Goal: Transaction & Acquisition: Purchase product/service

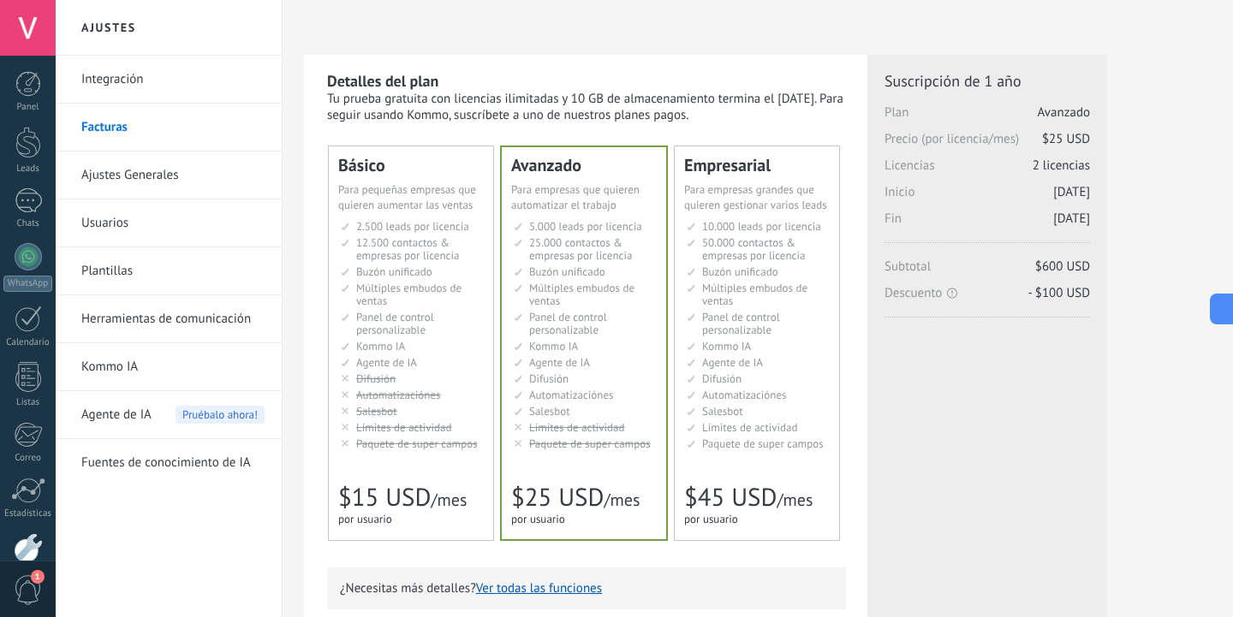
click at [351, 407] on li "Salesbot Salesbot Salesbot Salesbot Salesbot Salesbot Salesbot" at bounding box center [412, 411] width 143 height 13
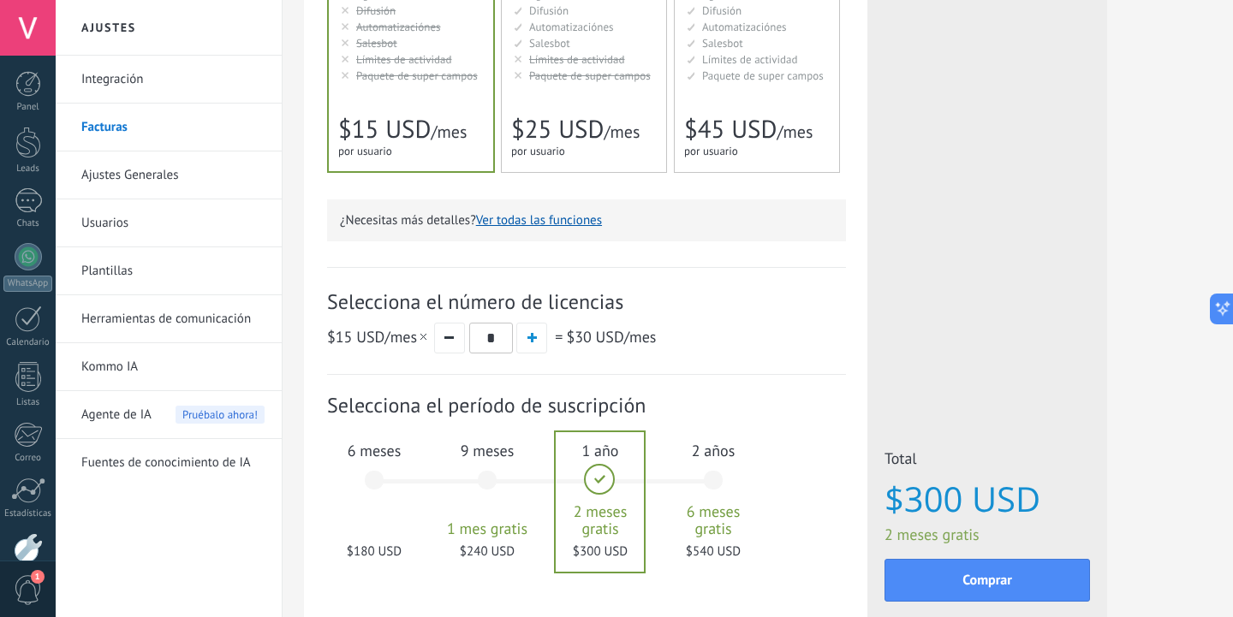
scroll to position [373, 0]
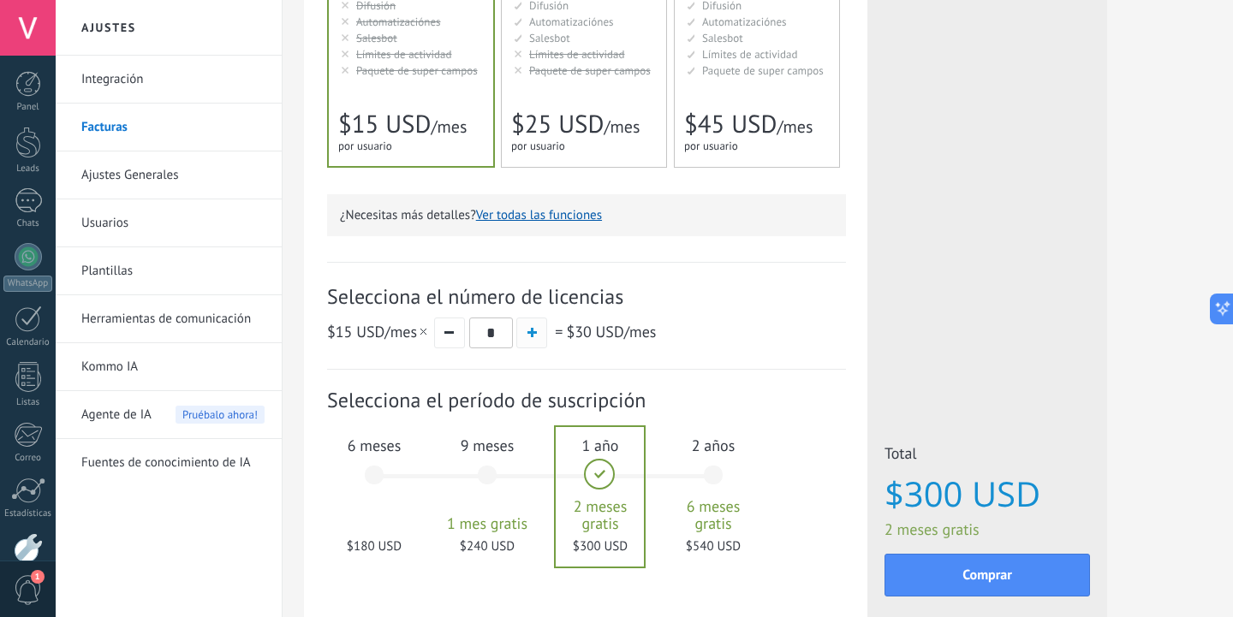
click at [536, 339] on button "button" at bounding box center [531, 333] width 31 height 31
type input "*"
click at [92, 220] on link "Usuarios" at bounding box center [172, 224] width 183 height 48
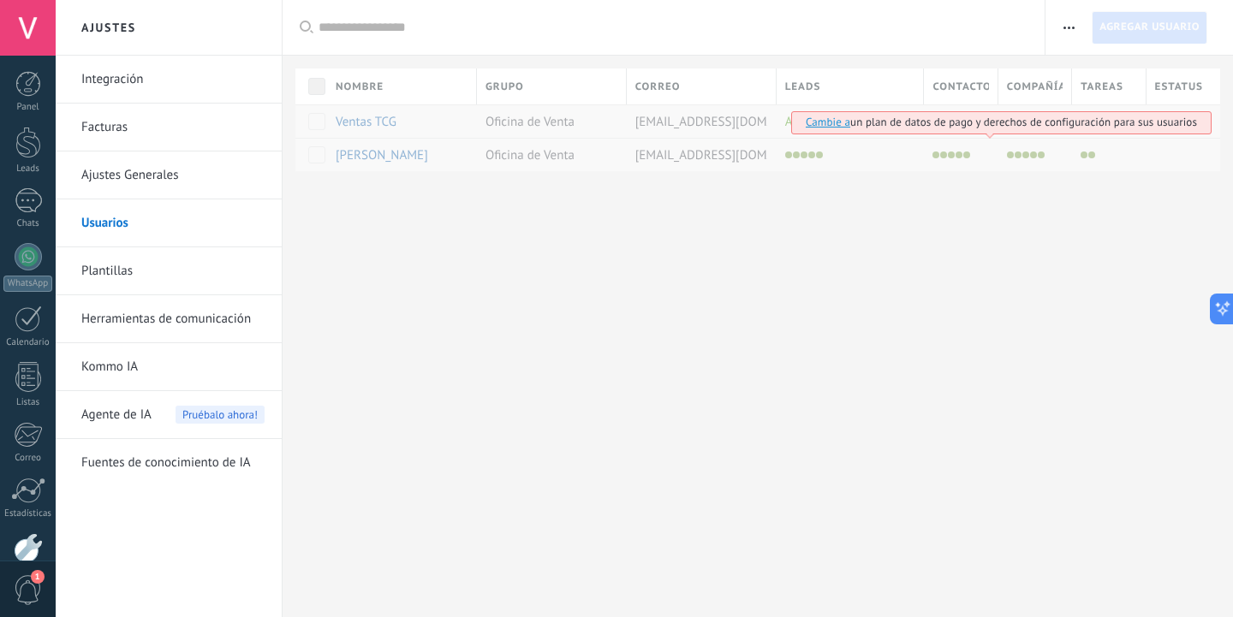
click at [776, 185] on div at bounding box center [758, 199] width 951 height 56
click at [823, 119] on link "Cambie a" at bounding box center [828, 122] width 45 height 15
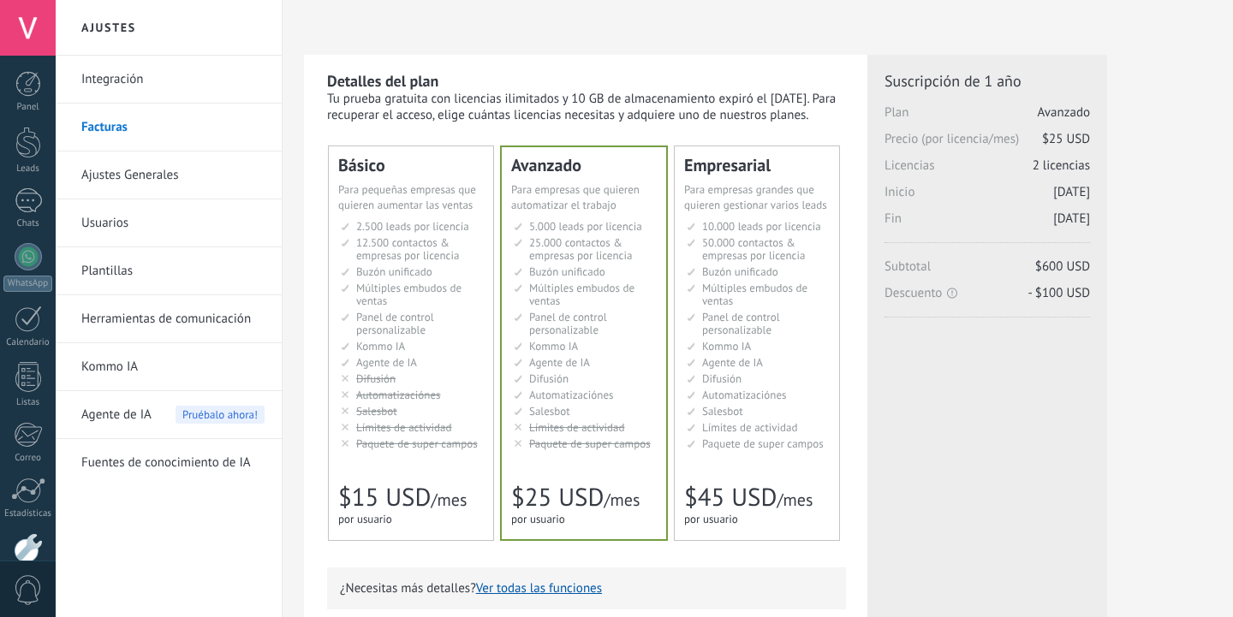
click at [444, 309] on ul "2.500 сделок на место 2.500 leads per seat 2.500 leads por licencia 添加线索和联系人 2.…" at bounding box center [412, 335] width 143 height 230
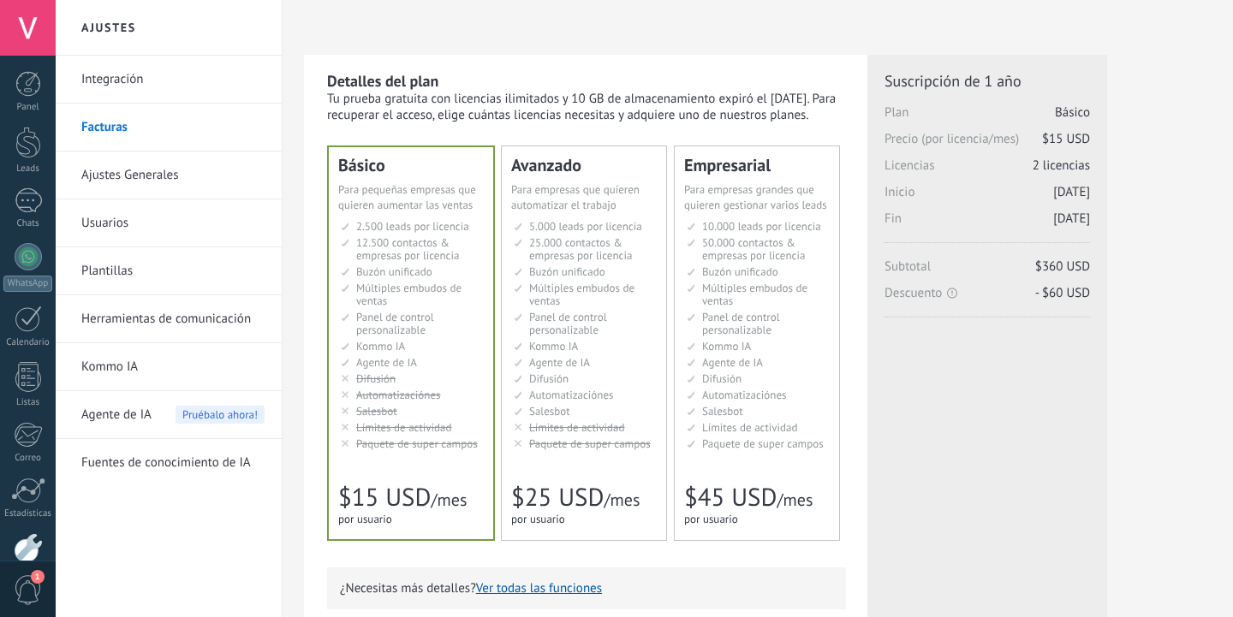
scroll to position [194, 0]
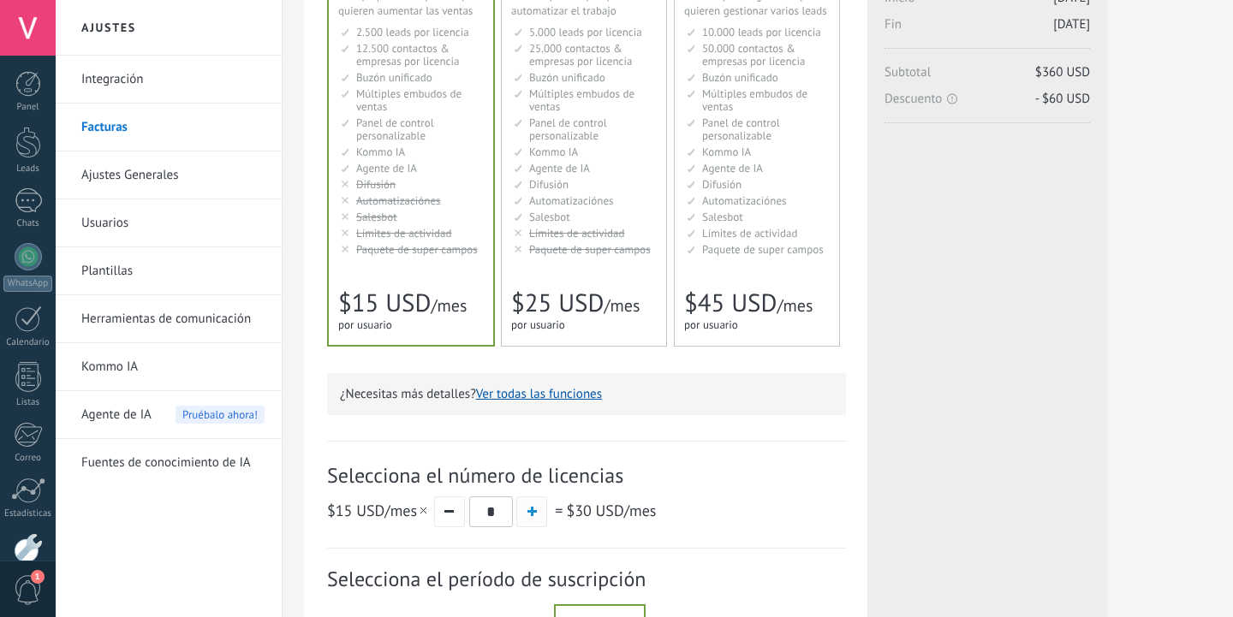
click at [539, 508] on button "button" at bounding box center [531, 512] width 31 height 31
type input "*"
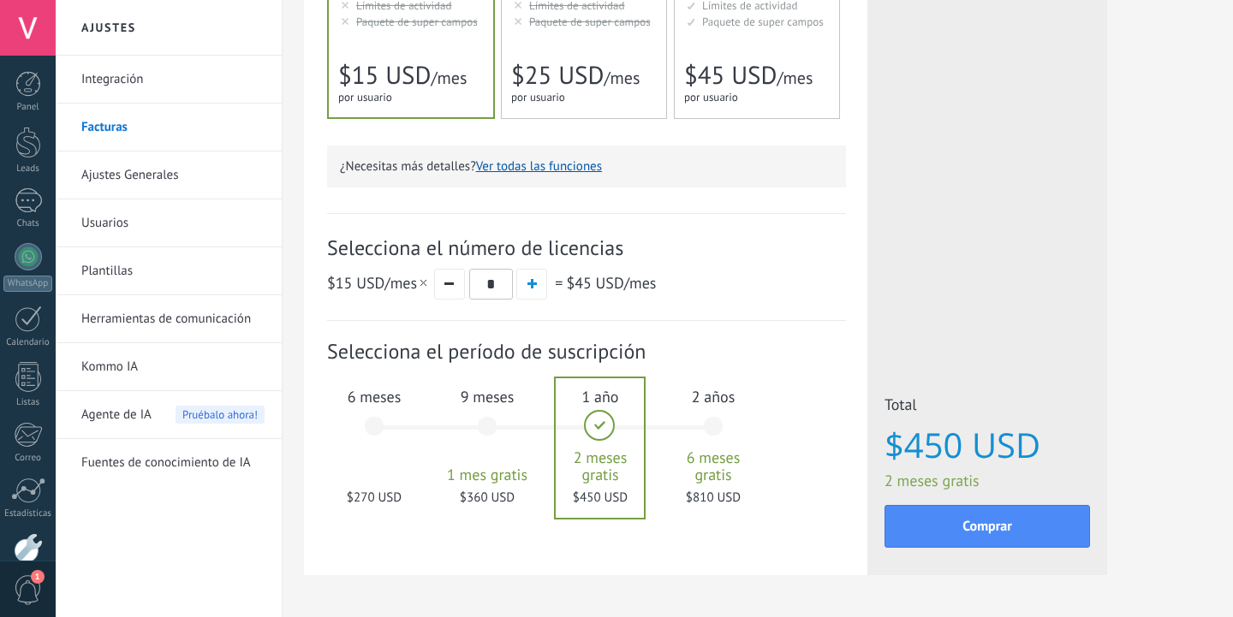
scroll to position [433, 0]
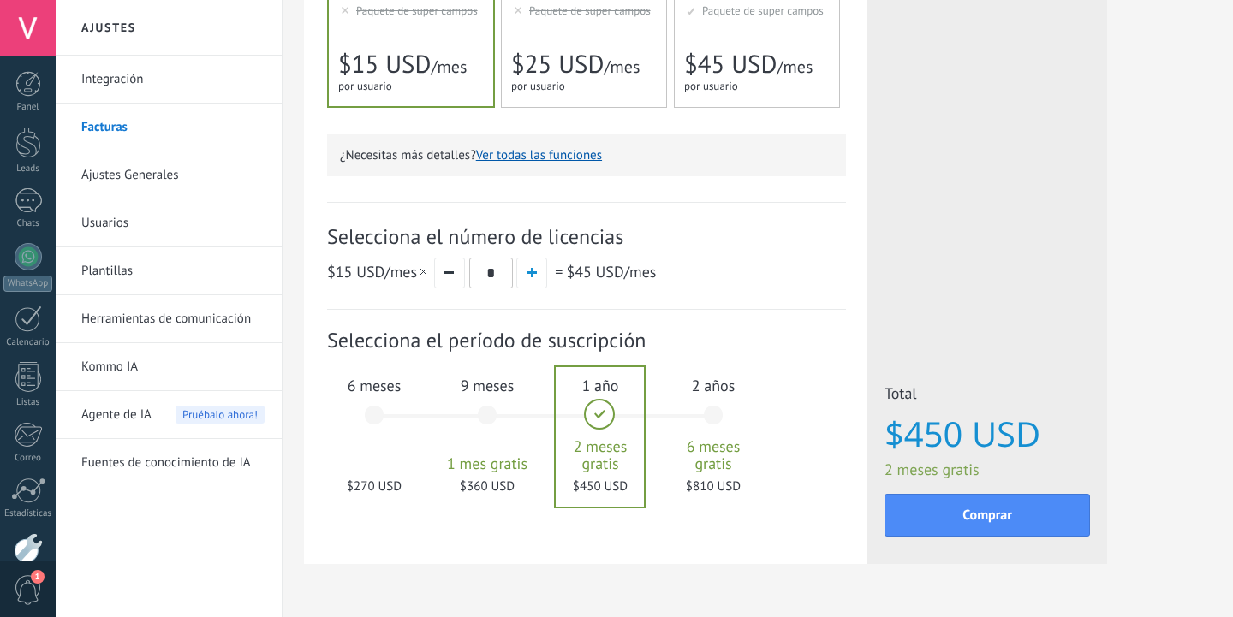
click at [341, 443] on div "6 meses $270 USD" at bounding box center [374, 423] width 92 height 121
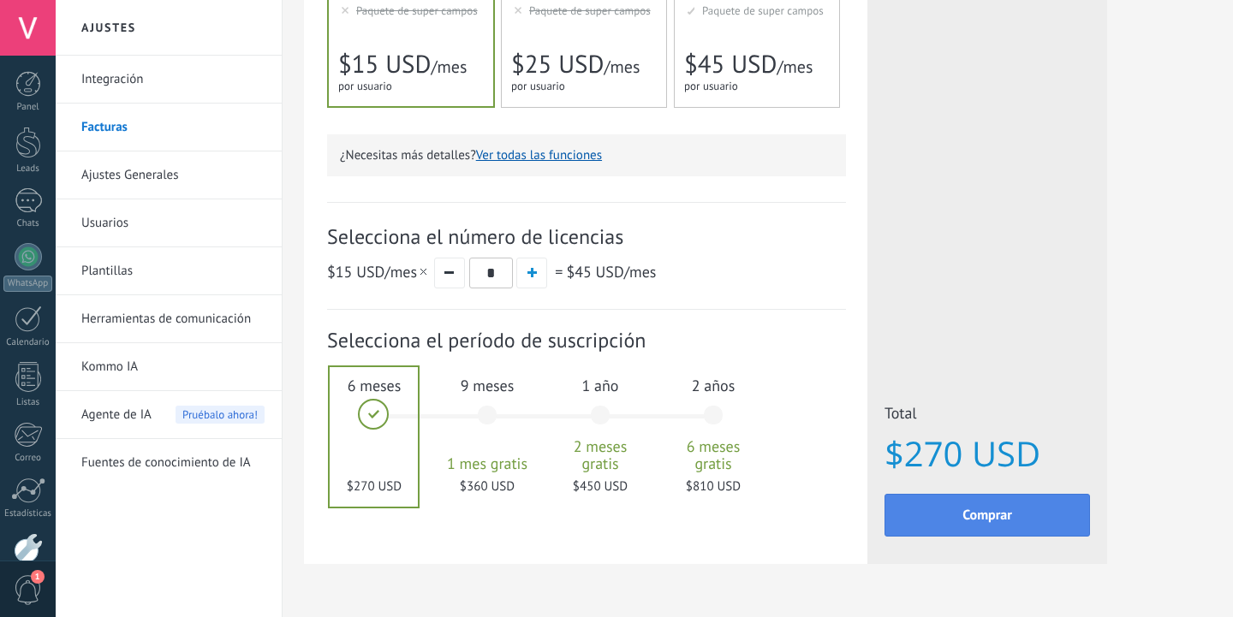
click at [959, 529] on button "Comprar" at bounding box center [988, 515] width 206 height 43
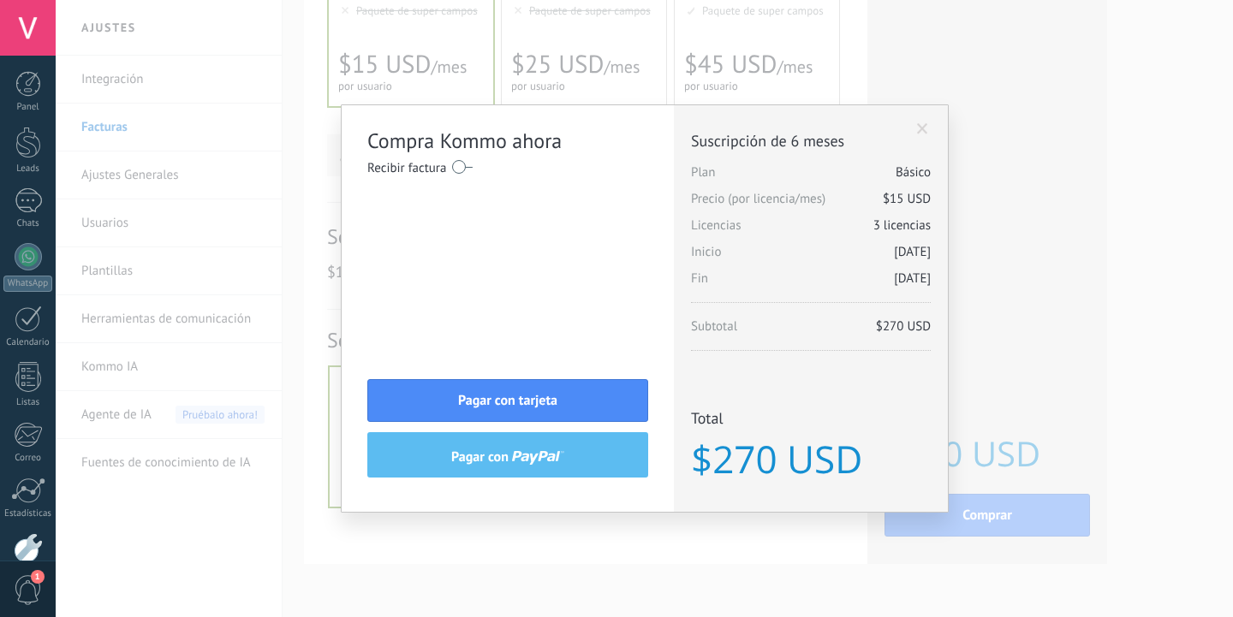
click at [463, 164] on label at bounding box center [462, 166] width 21 height 27
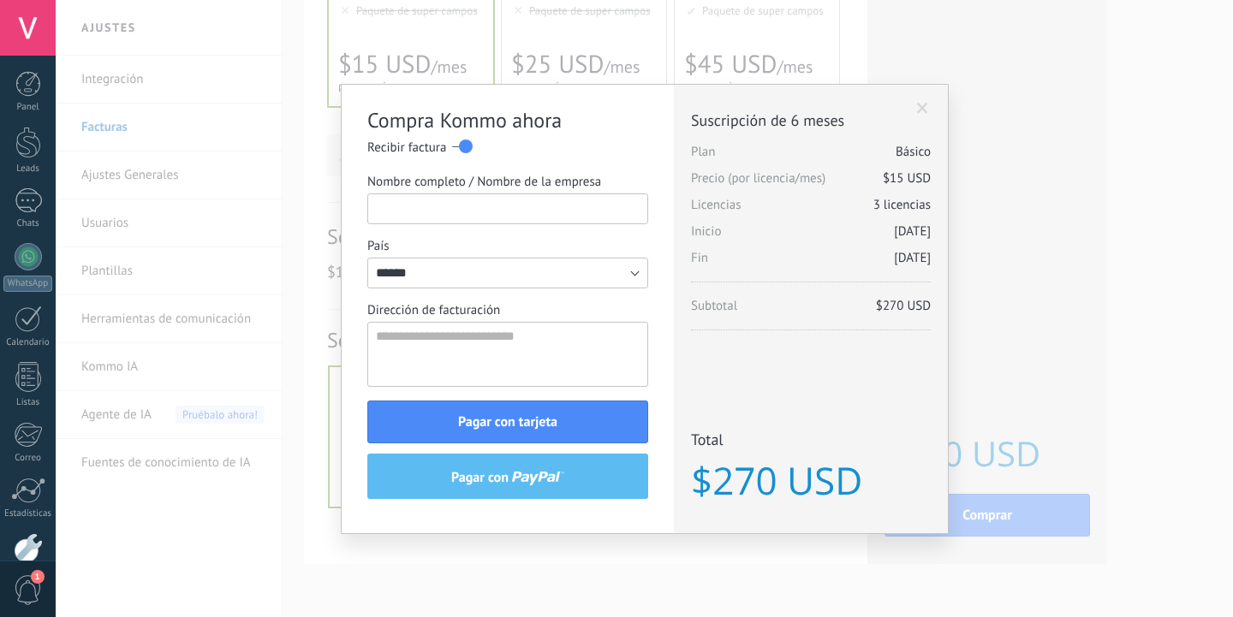
click at [455, 212] on input "Nombre completo / Nombre de la empresa" at bounding box center [507, 209] width 281 height 31
type input "**********"
click at [478, 344] on textarea "Dirección de facturación" at bounding box center [507, 354] width 281 height 65
click at [442, 342] on textarea "Dirección de facturación" at bounding box center [507, 354] width 281 height 65
type textarea "**********"
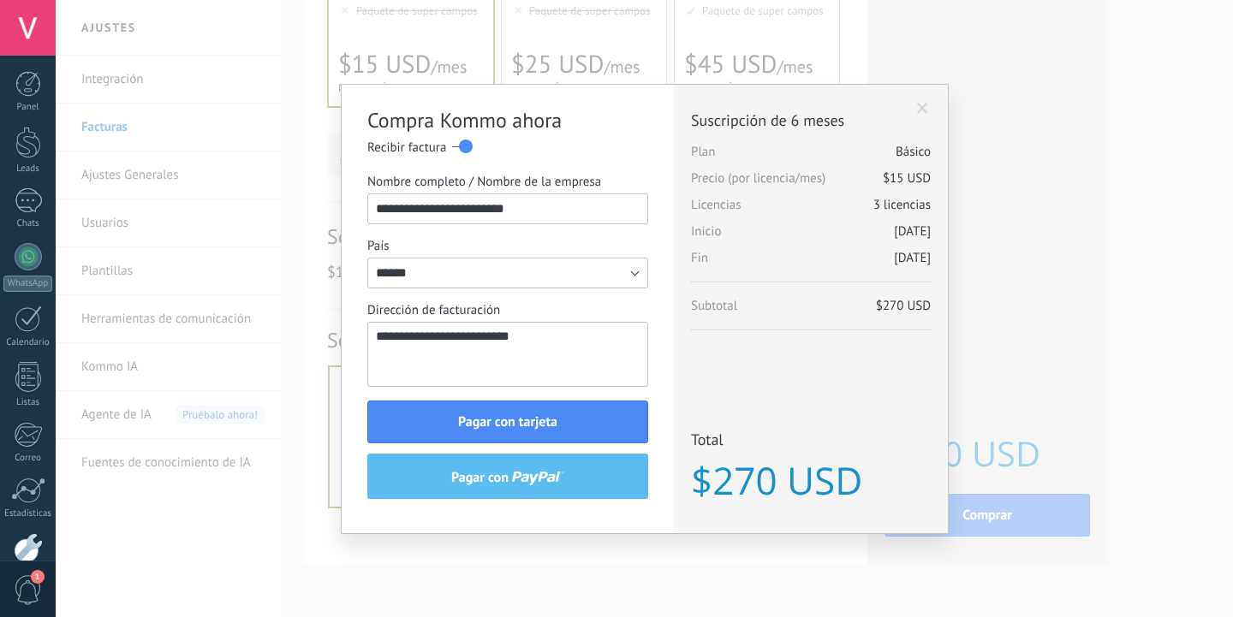
click at [655, 373] on div "**********" at bounding box center [508, 309] width 332 height 449
click at [569, 409] on button "Pagar con tarjeta" at bounding box center [507, 422] width 281 height 43
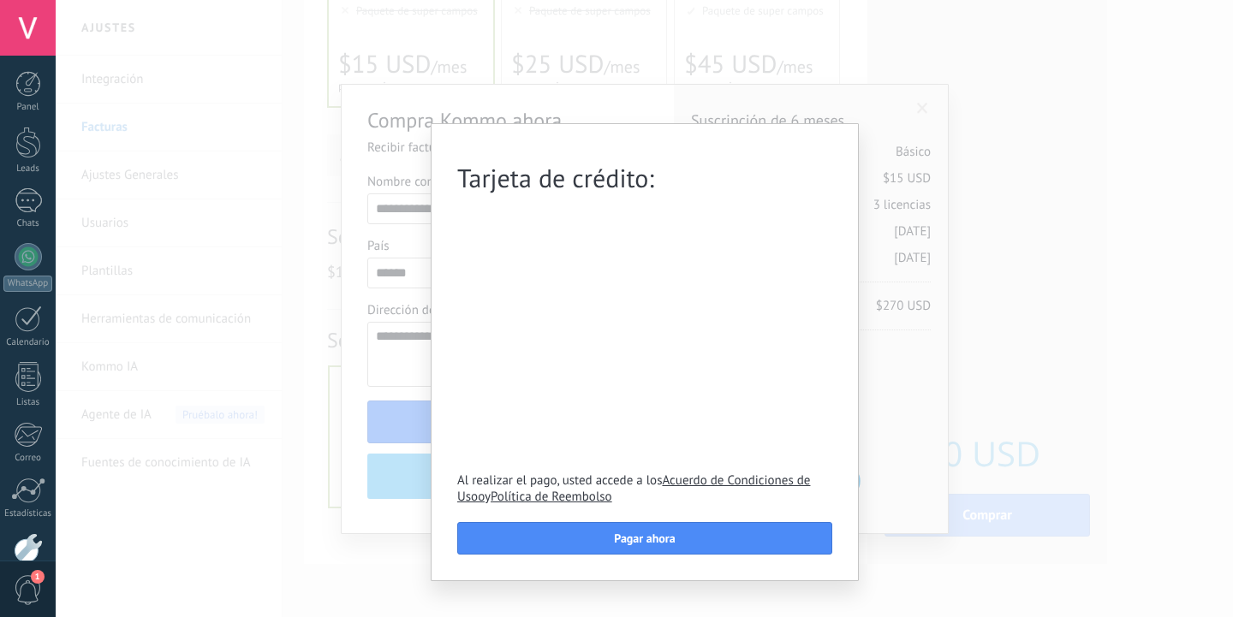
click at [588, 98] on div "Tarjeta de crédito: Al realizar el pago, usted accede a los Acuerdo de Condicio…" at bounding box center [644, 308] width 1177 height 617
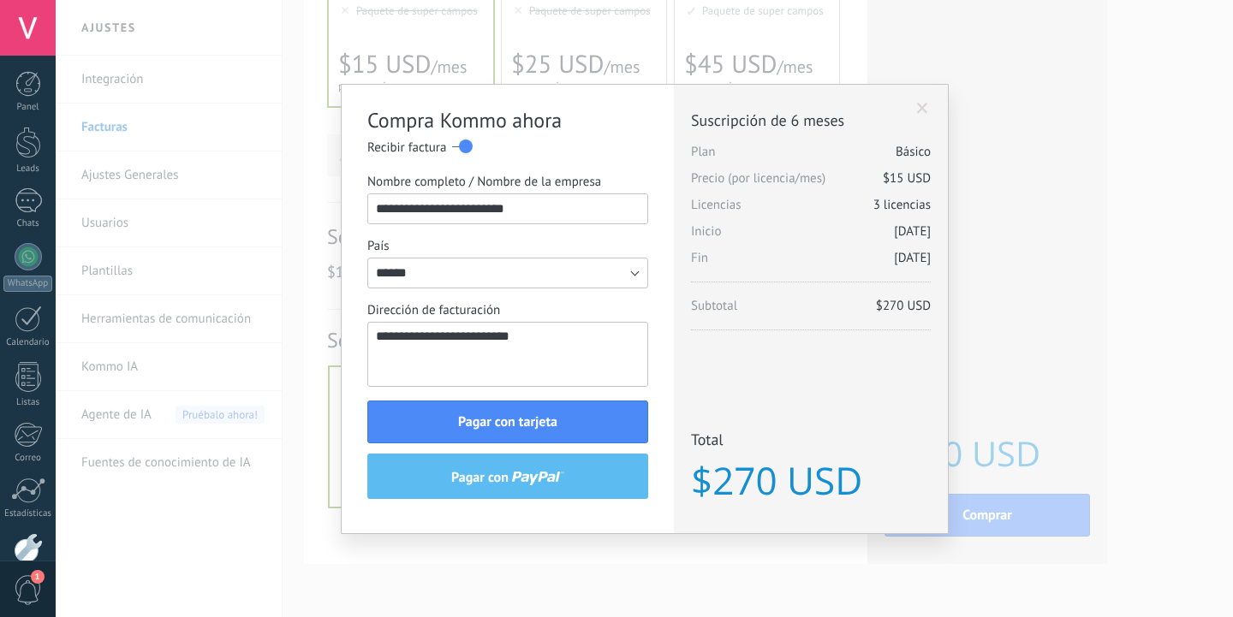
click at [342, 261] on div "**********" at bounding box center [508, 309] width 332 height 449
click at [926, 98] on div "Licencias adicionales Plan Básico Precio (por licencia/mes) $15 USD Nuevas lice…" at bounding box center [811, 309] width 274 height 449
click at [921, 105] on span at bounding box center [922, 109] width 11 height 12
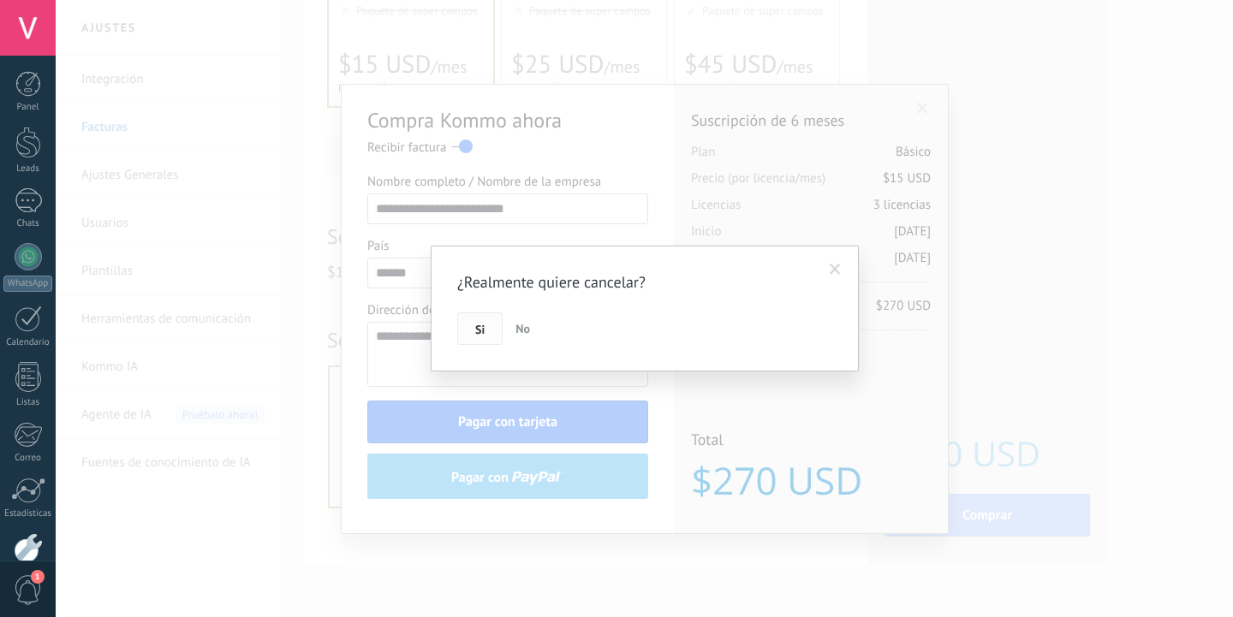
click at [467, 330] on button "Si" at bounding box center [479, 329] width 45 height 33
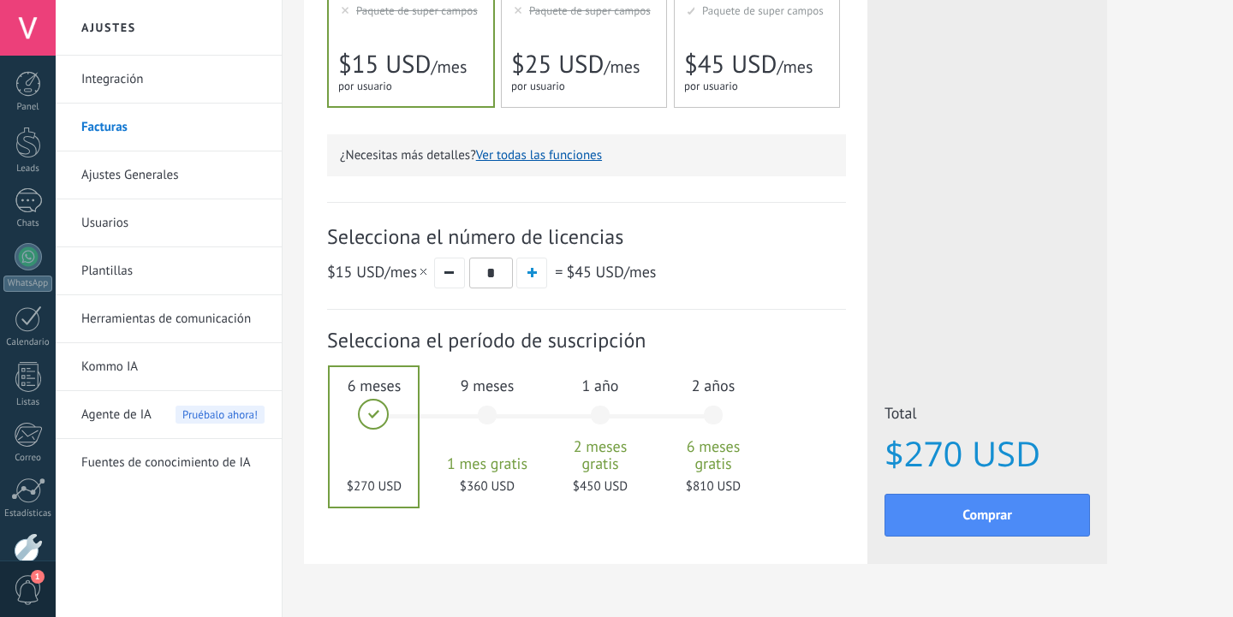
scroll to position [0, 0]
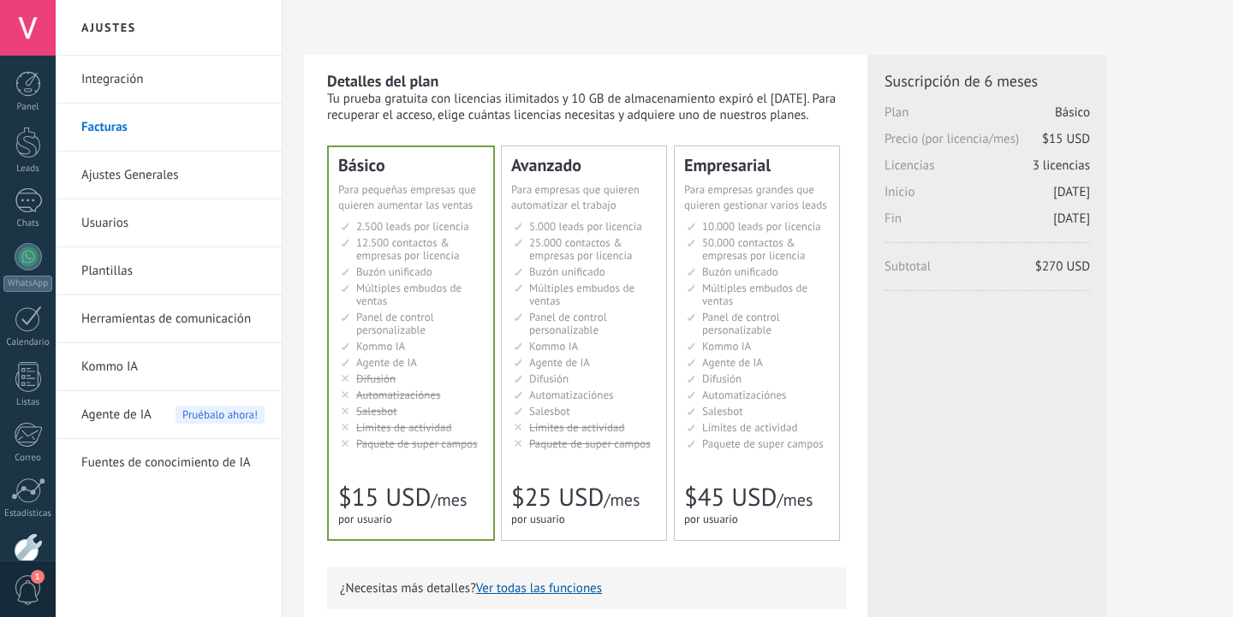
click at [156, 165] on link "Ajustes Generales" at bounding box center [172, 176] width 183 height 48
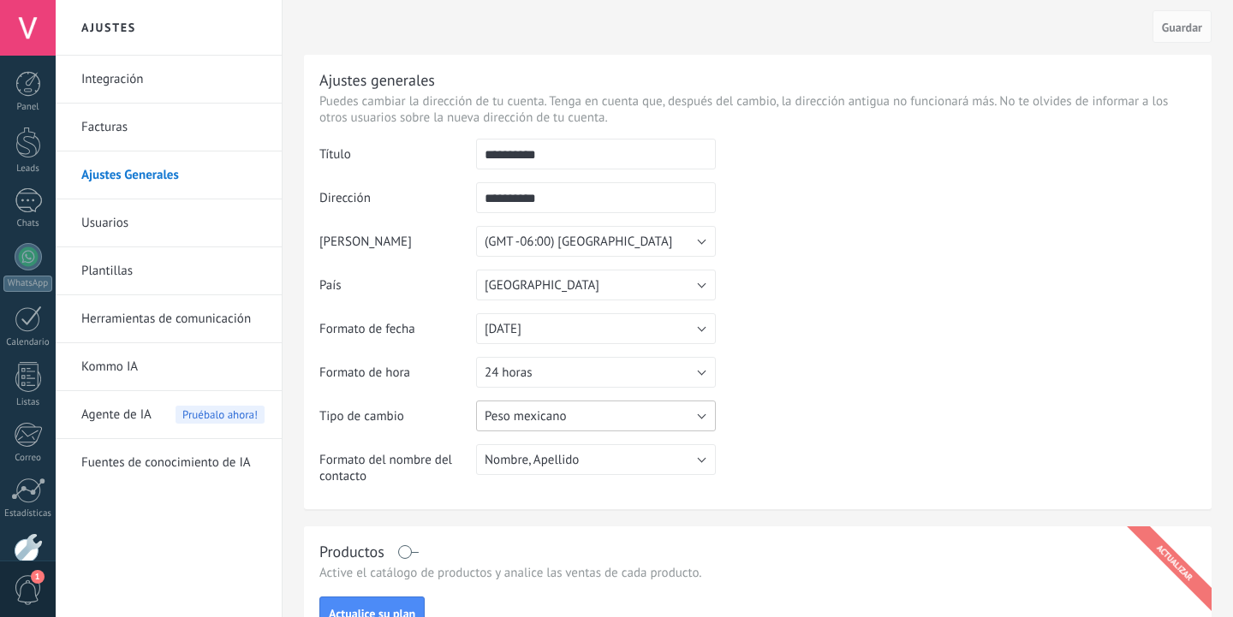
click at [518, 412] on span "Peso mexicano" at bounding box center [525, 416] width 81 height 16
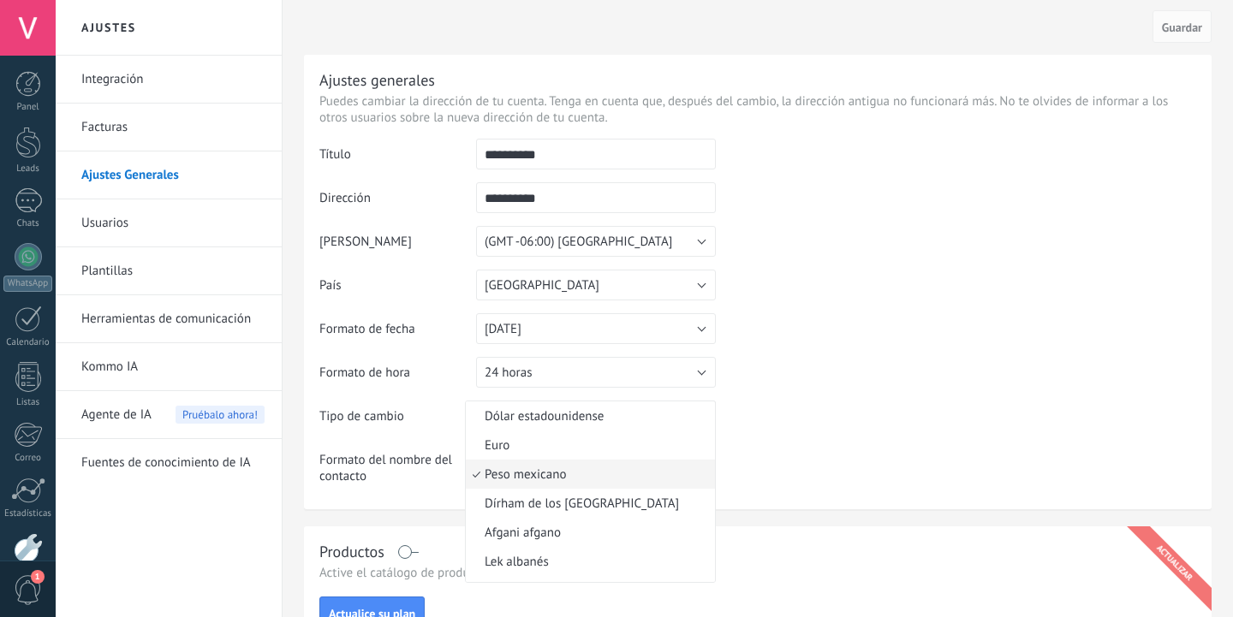
click at [539, 472] on span "Peso mexicano" at bounding box center [588, 475] width 244 height 16
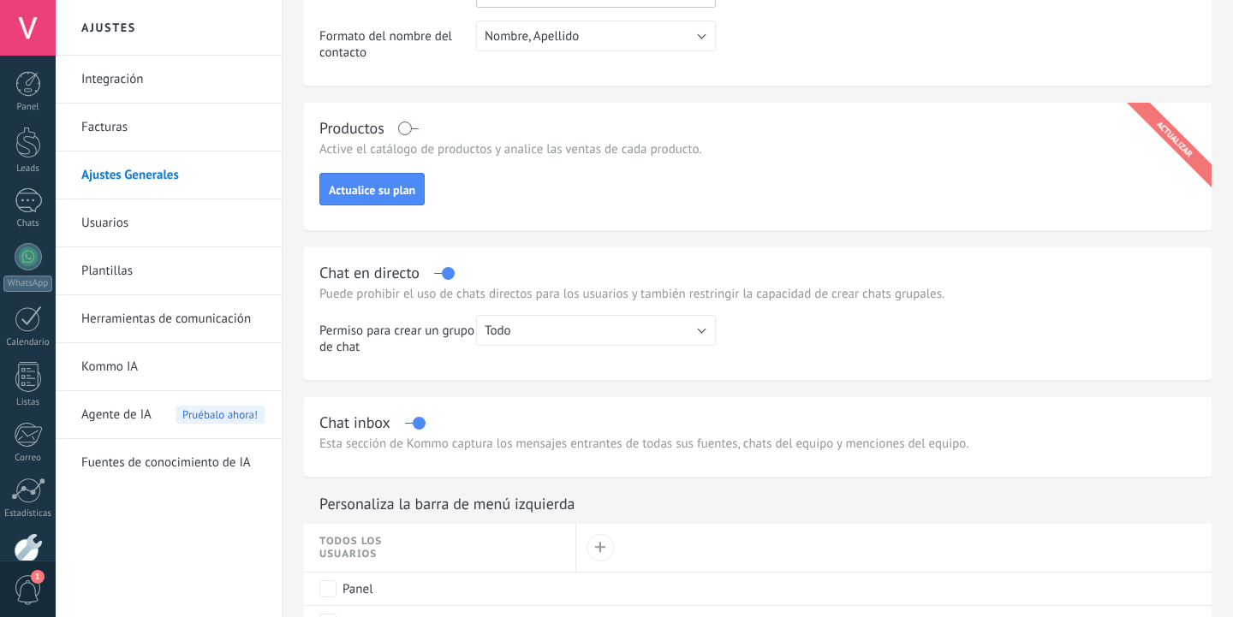
scroll to position [420, 0]
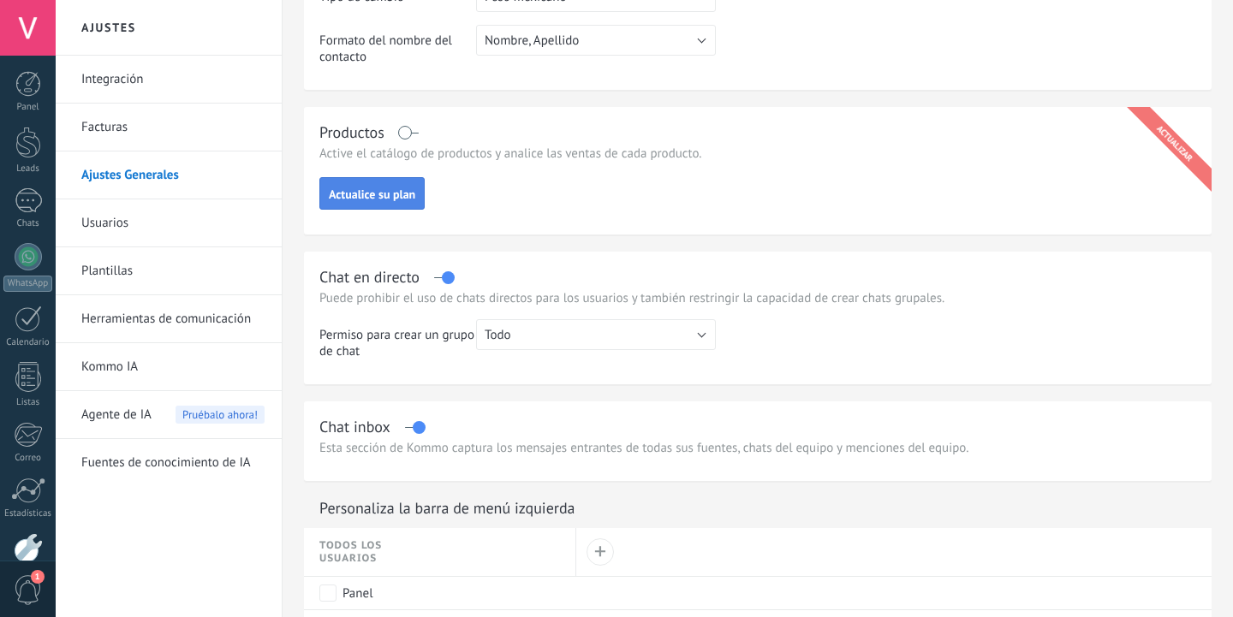
click at [349, 188] on span "Actualice su plan" at bounding box center [372, 194] width 86 height 12
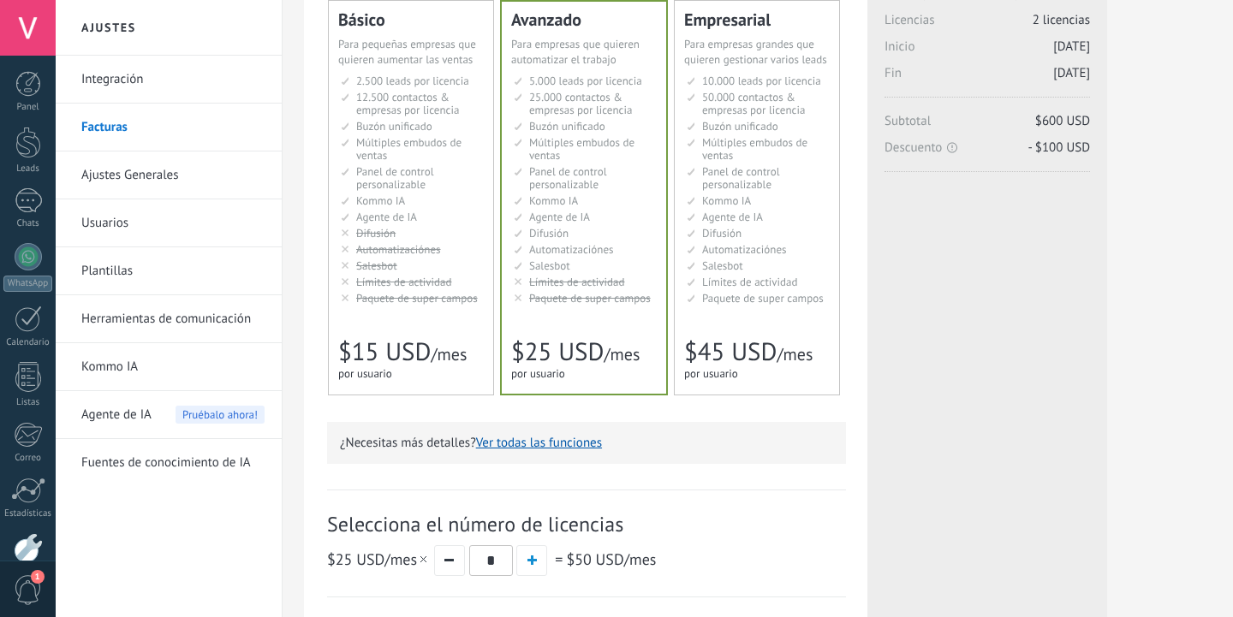
click at [373, 313] on div "Básico Для увеличения продаж в малом бизнесе For small businesses that want to …" at bounding box center [411, 198] width 164 height 394
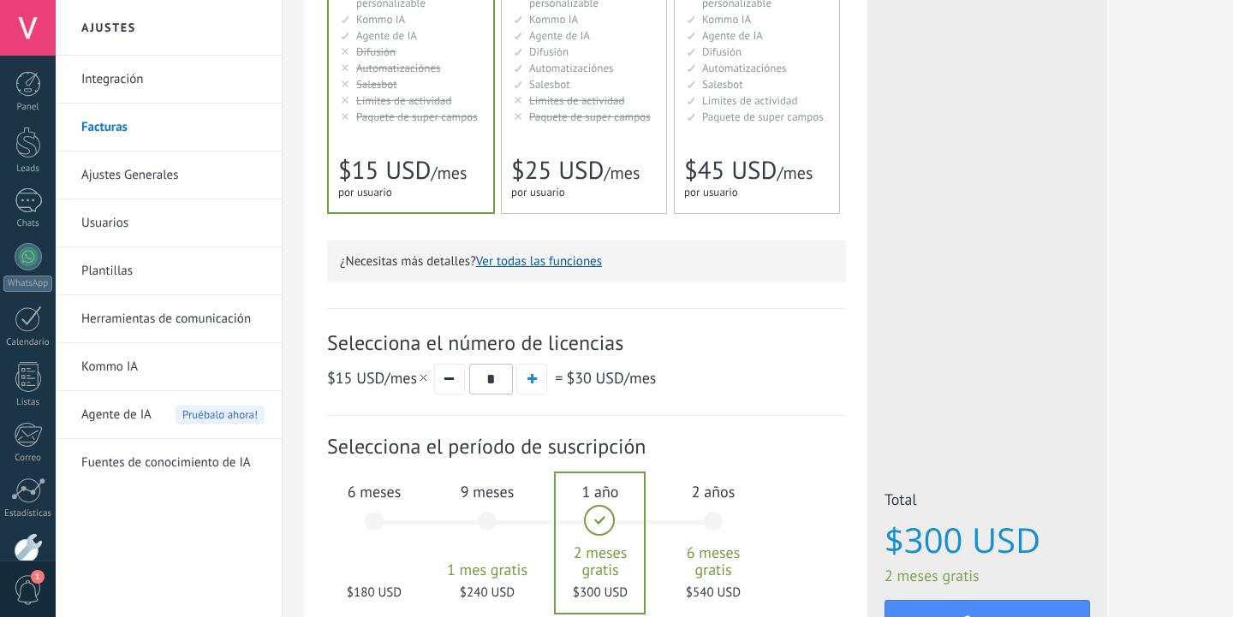
scroll to position [328, 0]
click at [533, 378] on span "button" at bounding box center [531, 377] width 9 height 9
type input "*"
click at [371, 546] on div "6 meses $270 USD" at bounding box center [374, 528] width 92 height 121
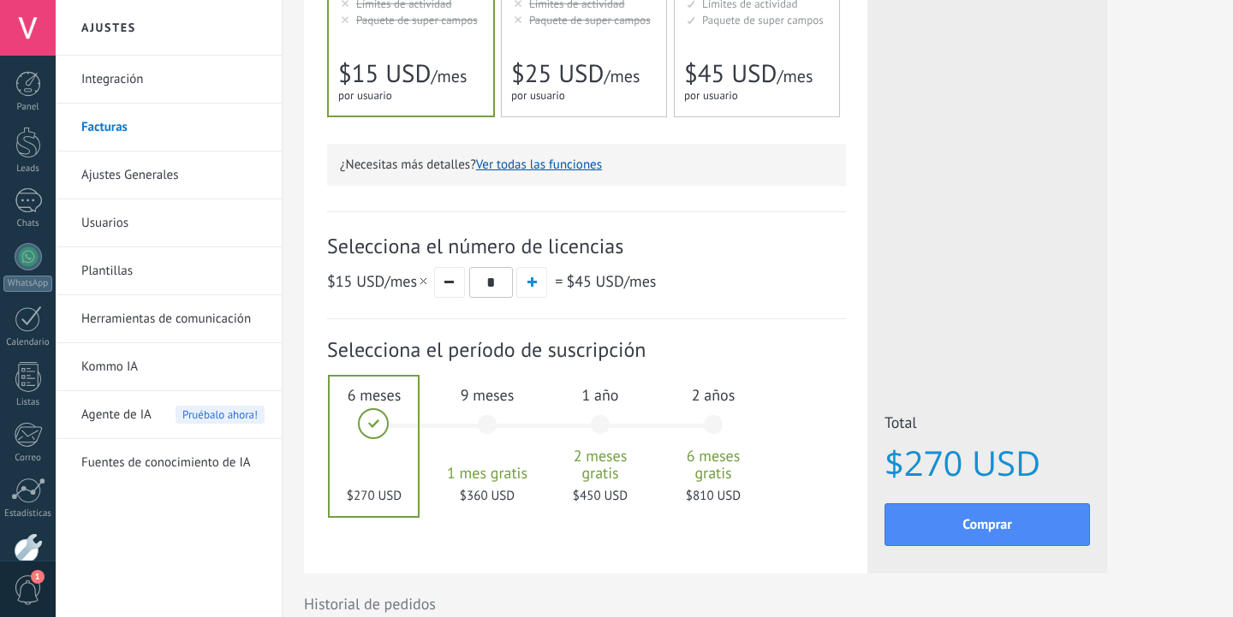
scroll to position [459, 0]
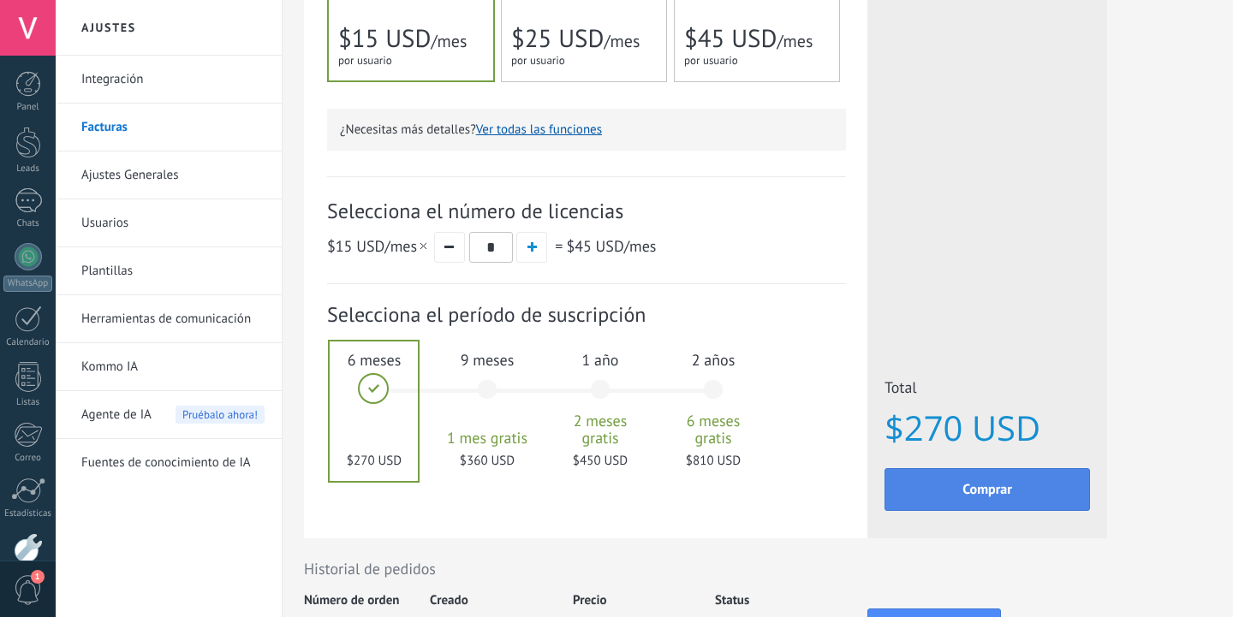
click at [964, 487] on span "Comprar" at bounding box center [987, 490] width 50 height 12
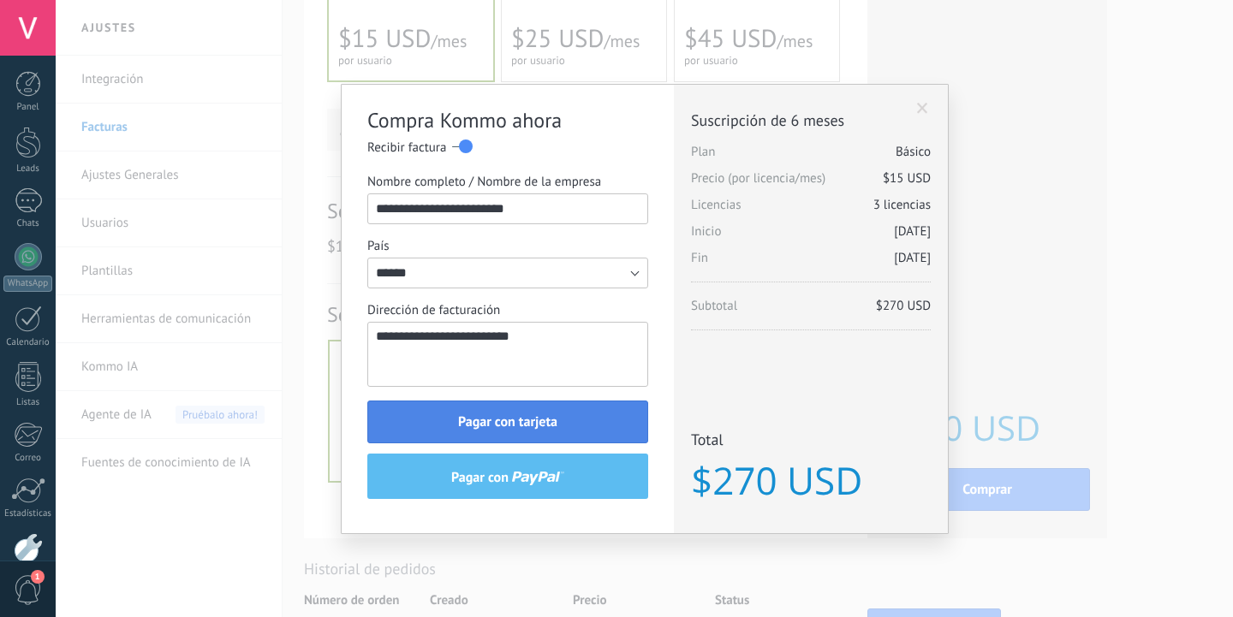
click at [609, 429] on button "Pagar con tarjeta" at bounding box center [507, 422] width 281 height 43
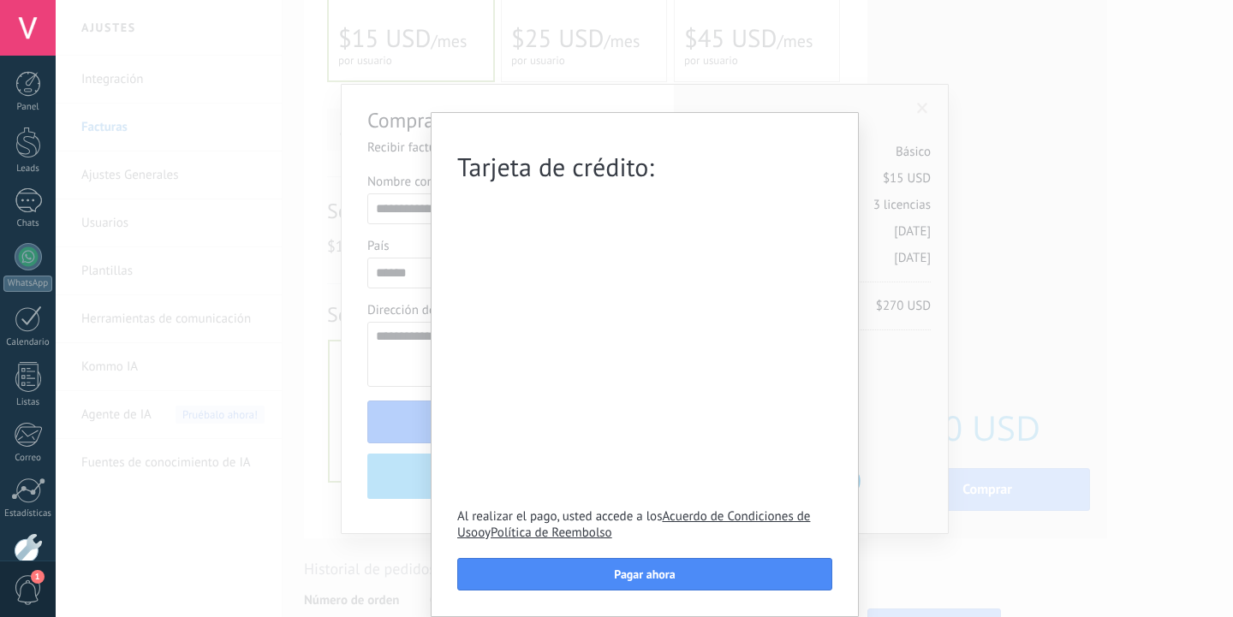
scroll to position [11, 0]
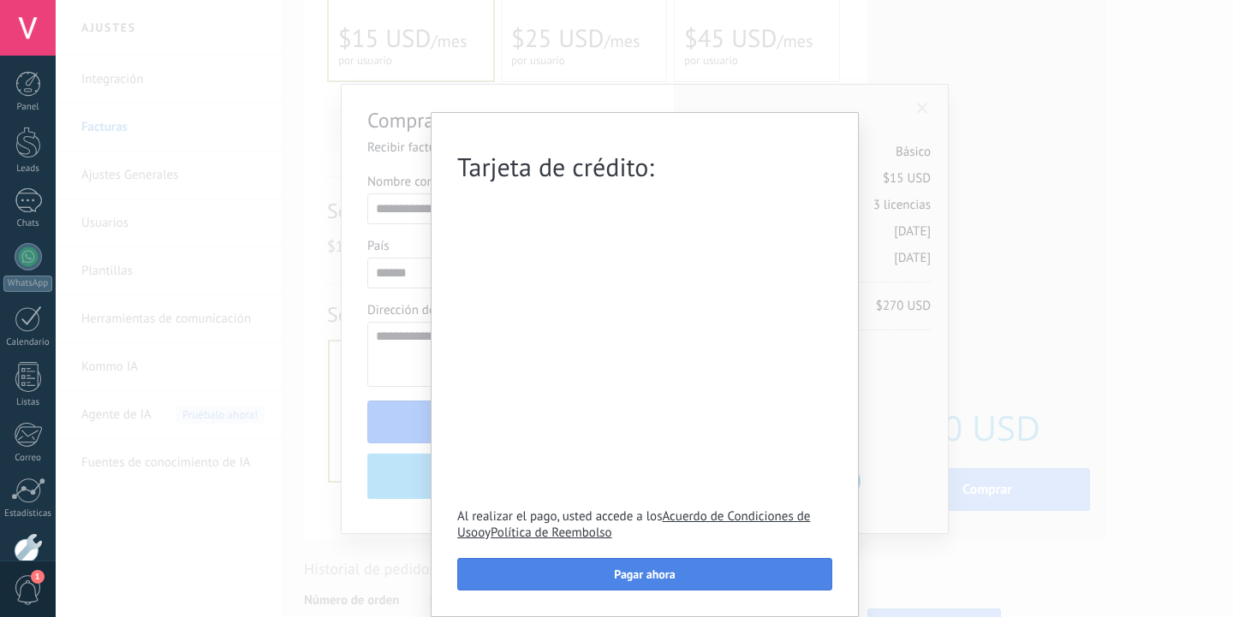
click at [562, 575] on button "Pagar ahora" at bounding box center [644, 574] width 375 height 33
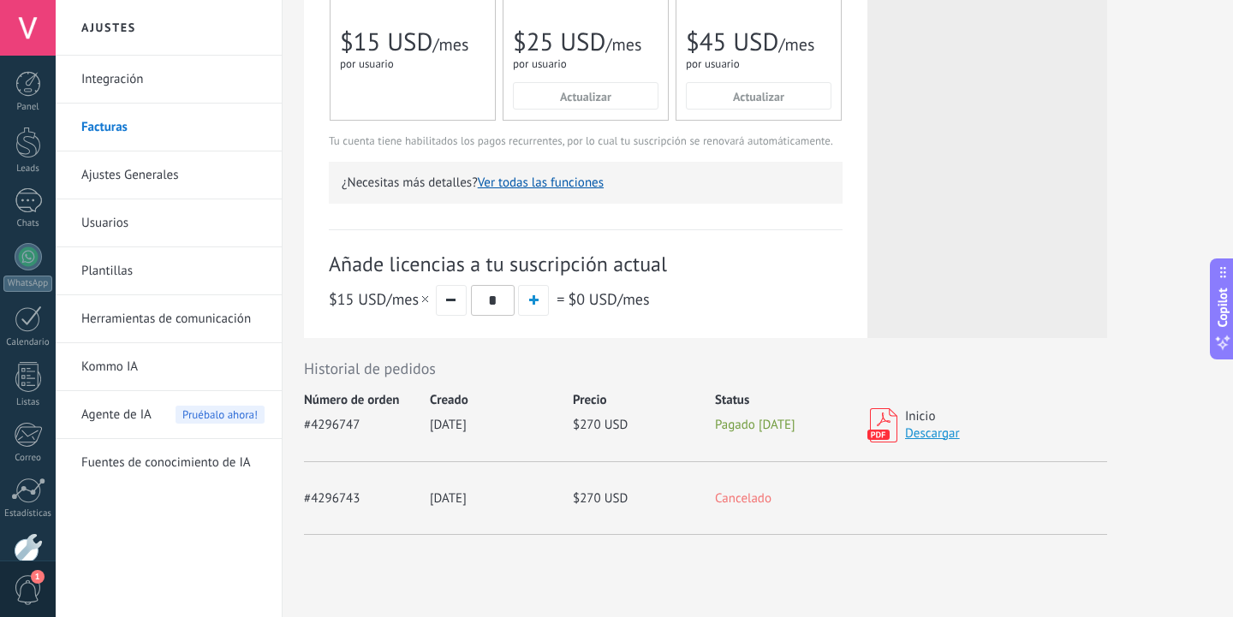
click at [108, 232] on link "Usuarios" at bounding box center [172, 224] width 183 height 48
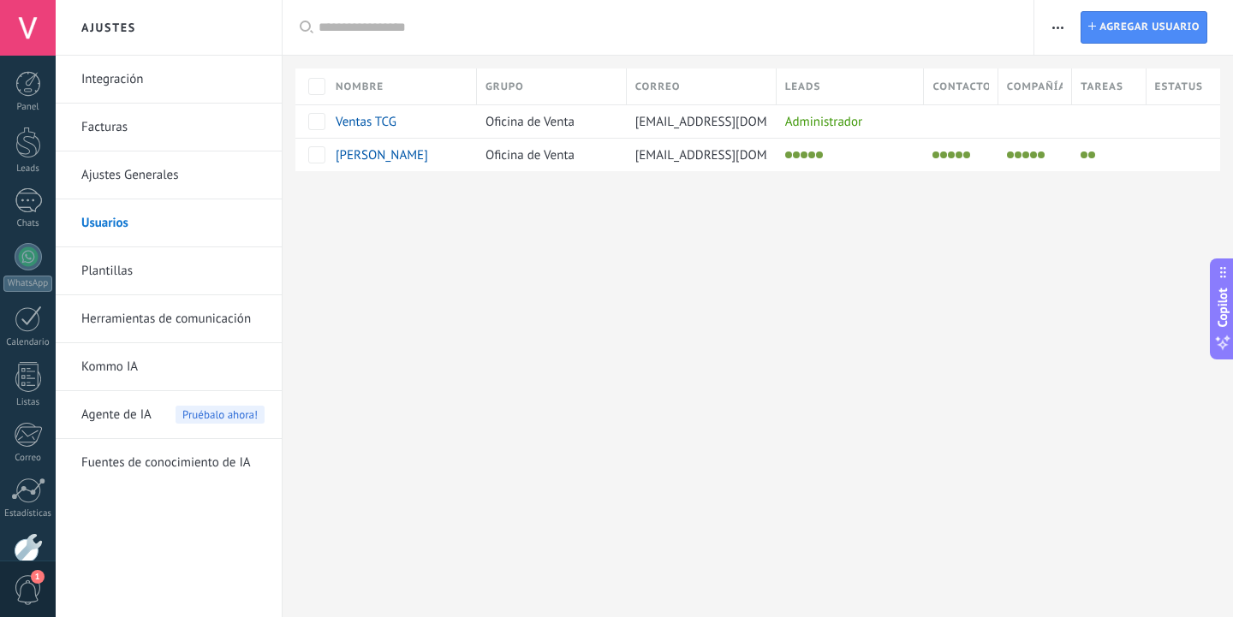
click at [1065, 33] on button "button" at bounding box center [1058, 27] width 25 height 33
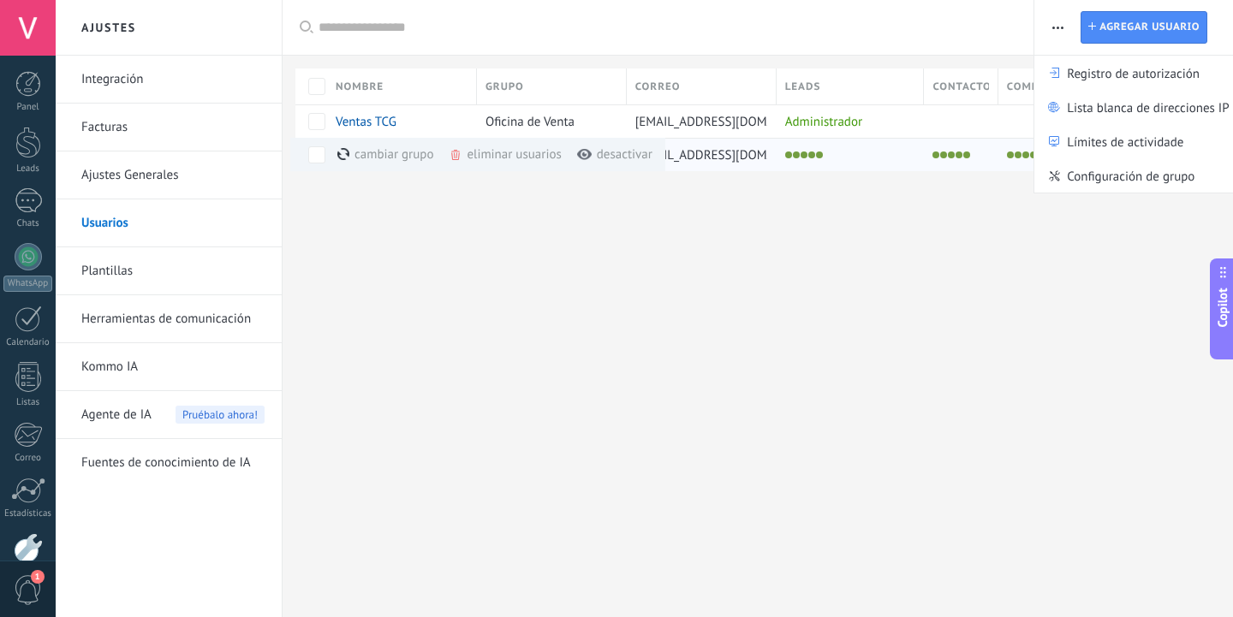
click at [498, 152] on div "eliminar usuarios màs" at bounding box center [534, 154] width 170 height 33
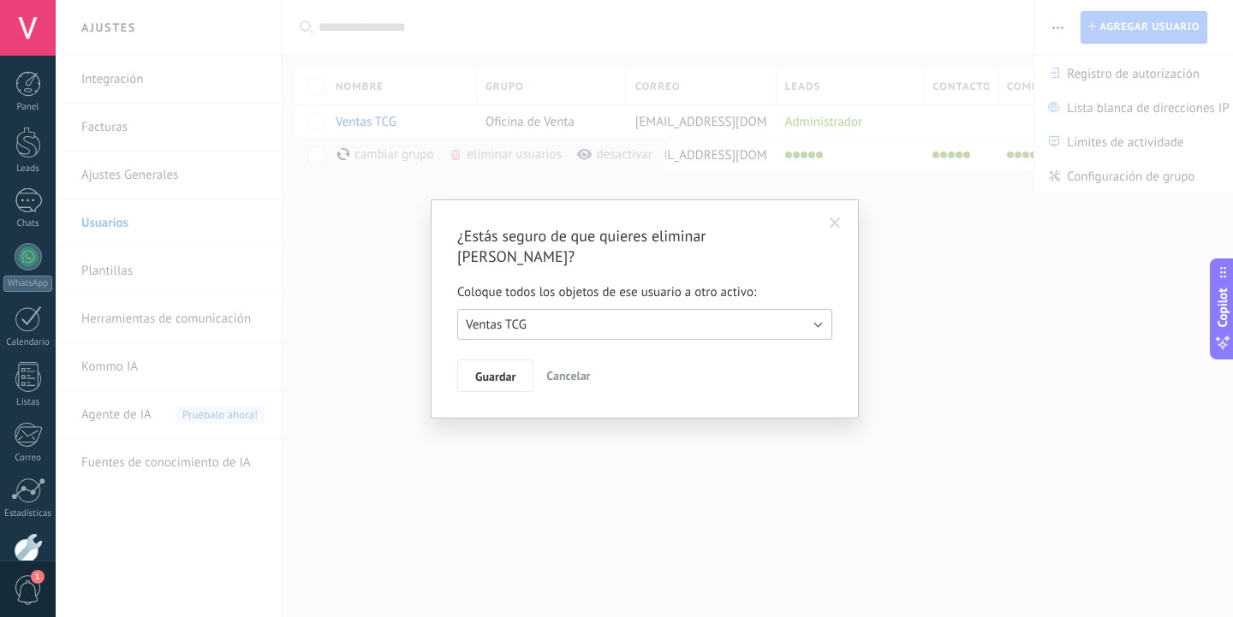
click at [572, 326] on button "Ventas TCG" at bounding box center [644, 324] width 375 height 31
click at [580, 331] on span "Ventas TCG" at bounding box center [636, 325] width 379 height 16
click at [510, 373] on span "Guardar" at bounding box center [495, 377] width 40 height 12
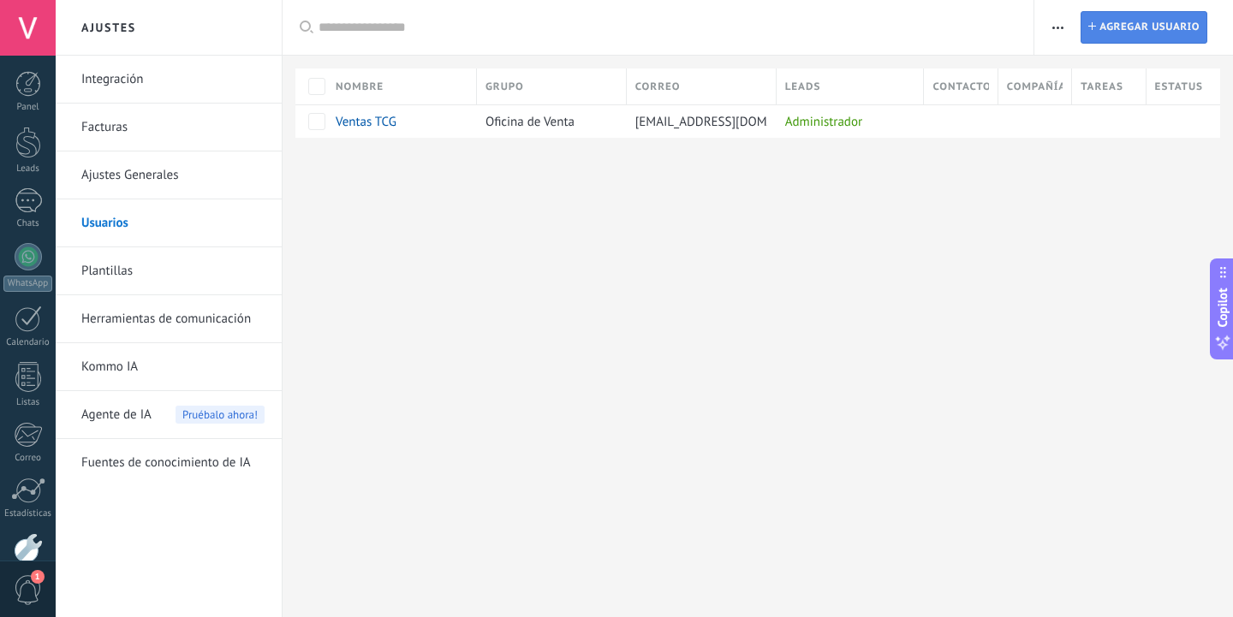
click at [1120, 27] on span "Agregar usuario" at bounding box center [1150, 27] width 100 height 31
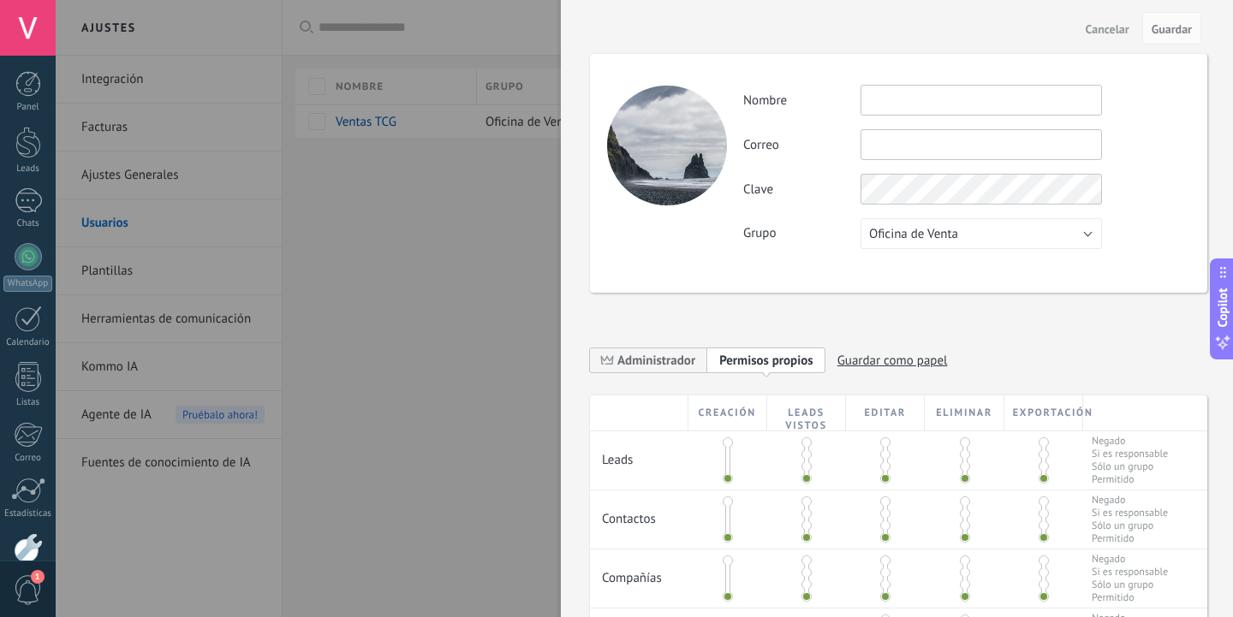
click at [894, 95] on input "text" at bounding box center [981, 100] width 241 height 31
type input "********"
click at [882, 149] on input "text" at bounding box center [981, 144] width 241 height 31
type input "**********"
click at [1155, 196] on div "Clave" at bounding box center [966, 189] width 446 height 31
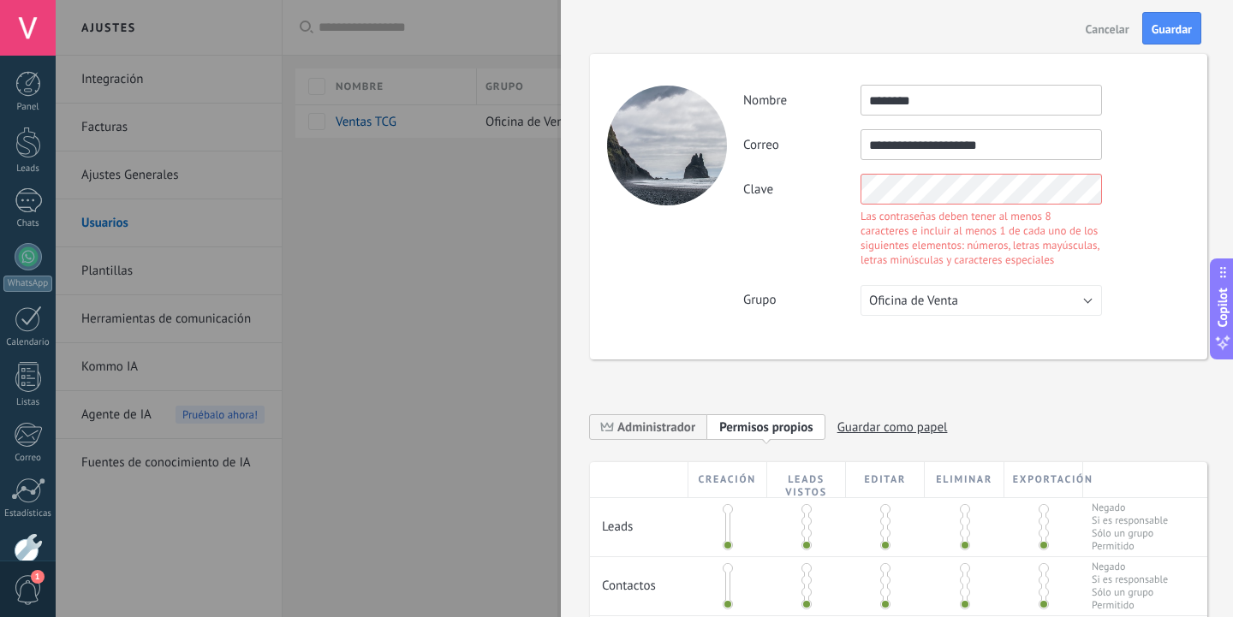
click at [785, 318] on div "**********" at bounding box center [898, 207] width 617 height 306
click at [1188, 192] on div "**********" at bounding box center [898, 207] width 617 height 306
click at [1123, 216] on div "Clave Las contraseñas deben tener al menos 8 caracteres e incluir al menos 1 de…" at bounding box center [966, 223] width 446 height 98
click at [1064, 216] on div "Las contraseñas deben tener al menos 8 caracteres e incluir al menos 1 de cada …" at bounding box center [981, 238] width 241 height 58
click at [1011, 206] on div "Clave Las contraseñas deben tener al menos 8 caracteres e incluir al menos 1 de…" at bounding box center [966, 223] width 446 height 98
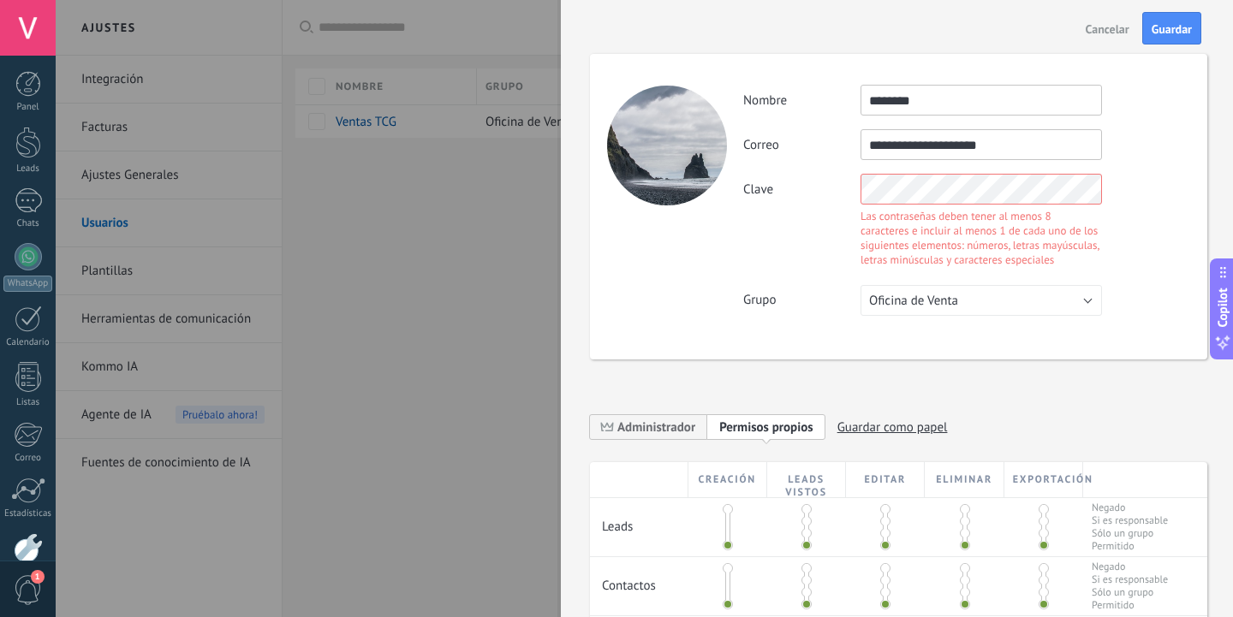
click at [1011, 206] on div "Clave Las contraseñas deben tener al menos 8 caracteres e incluir al menos 1 de…" at bounding box center [966, 223] width 446 height 98
click at [1160, 157] on div "**********" at bounding box center [966, 144] width 446 height 31
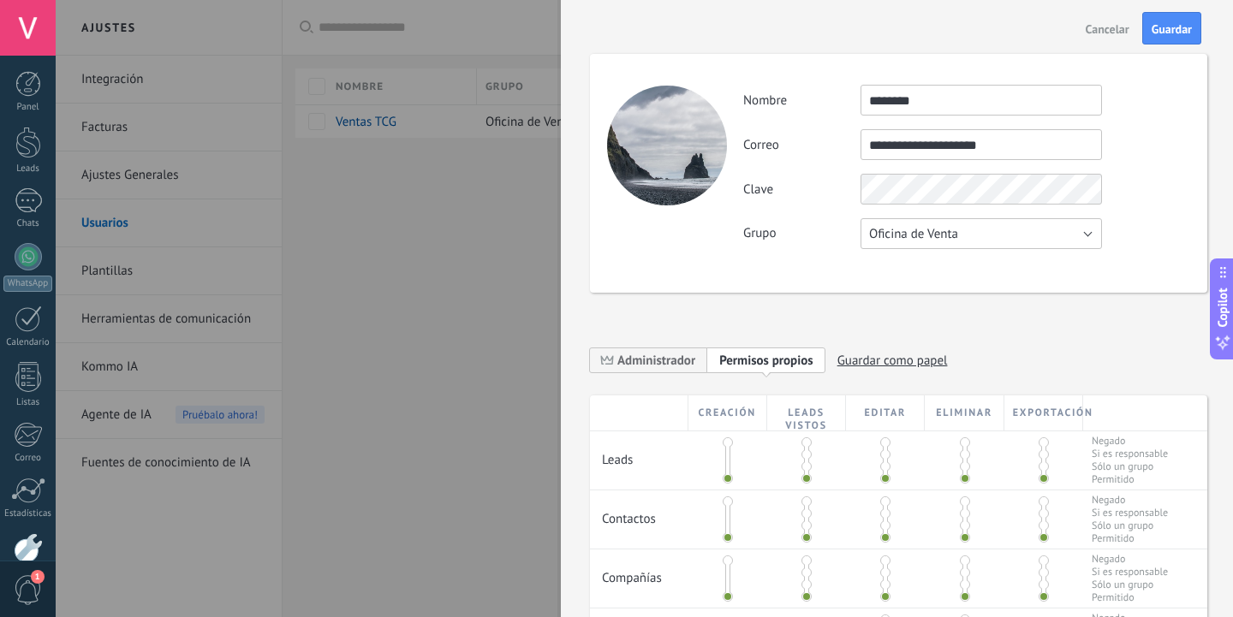
click at [998, 240] on button "Oficina de Venta" at bounding box center [981, 233] width 241 height 31
click at [998, 239] on span "Oficina de Venta" at bounding box center [973, 234] width 246 height 16
click at [1159, 32] on span "Guardar" at bounding box center [1172, 29] width 40 height 12
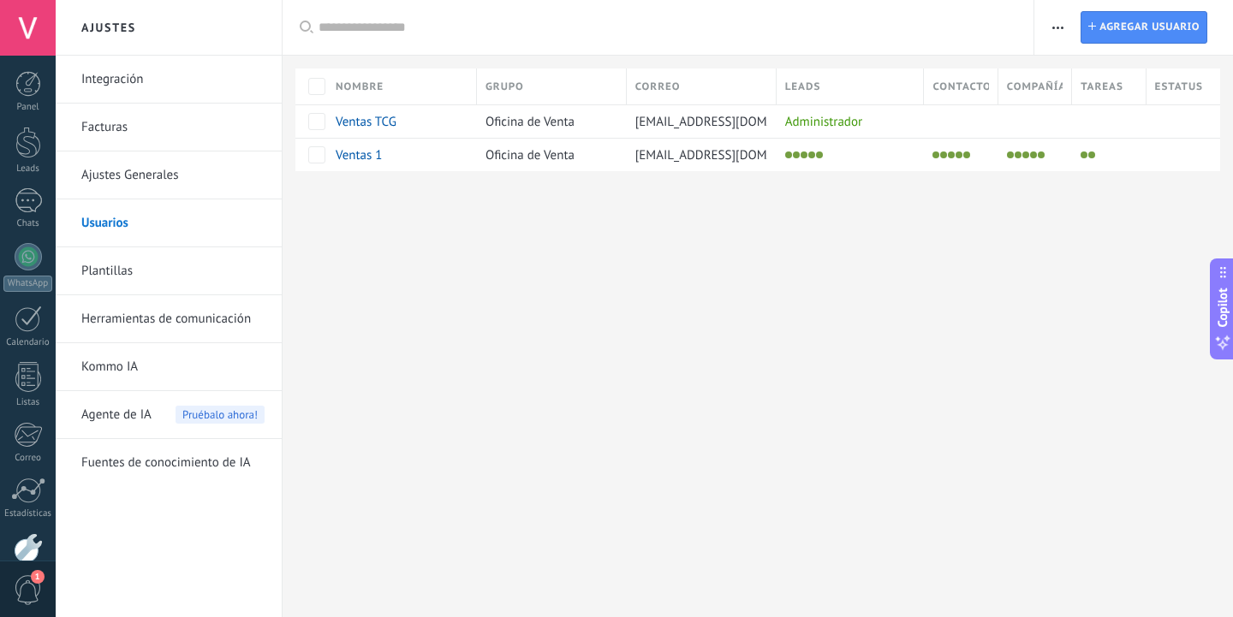
click at [770, 256] on div "Ajustes Integración Facturas Ajustes Generales Usuarios Plantillas Herramientas…" at bounding box center [644, 308] width 1177 height 617
click at [713, 158] on span "ventastcgc1@gmail.com" at bounding box center [732, 155] width 194 height 16
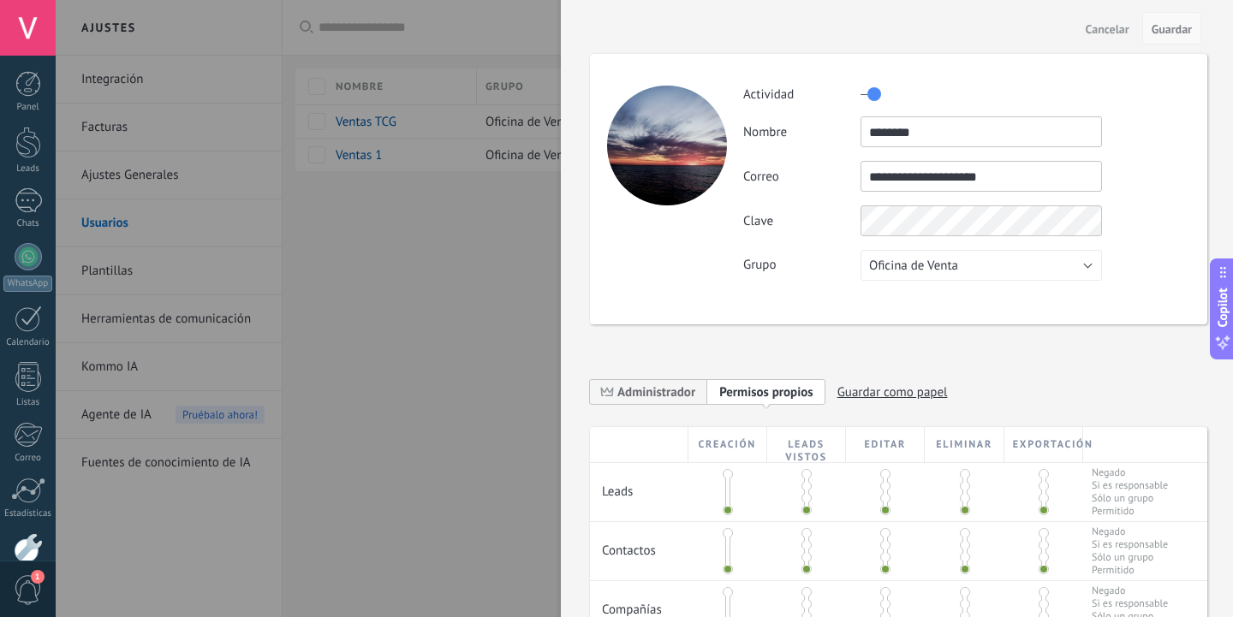
click at [1160, 28] on span "Guardar" at bounding box center [1172, 29] width 40 height 12
click at [1150, 26] on button "Guardar" at bounding box center [1171, 28] width 59 height 33
click at [1100, 26] on span "Cancelar" at bounding box center [1108, 29] width 44 height 12
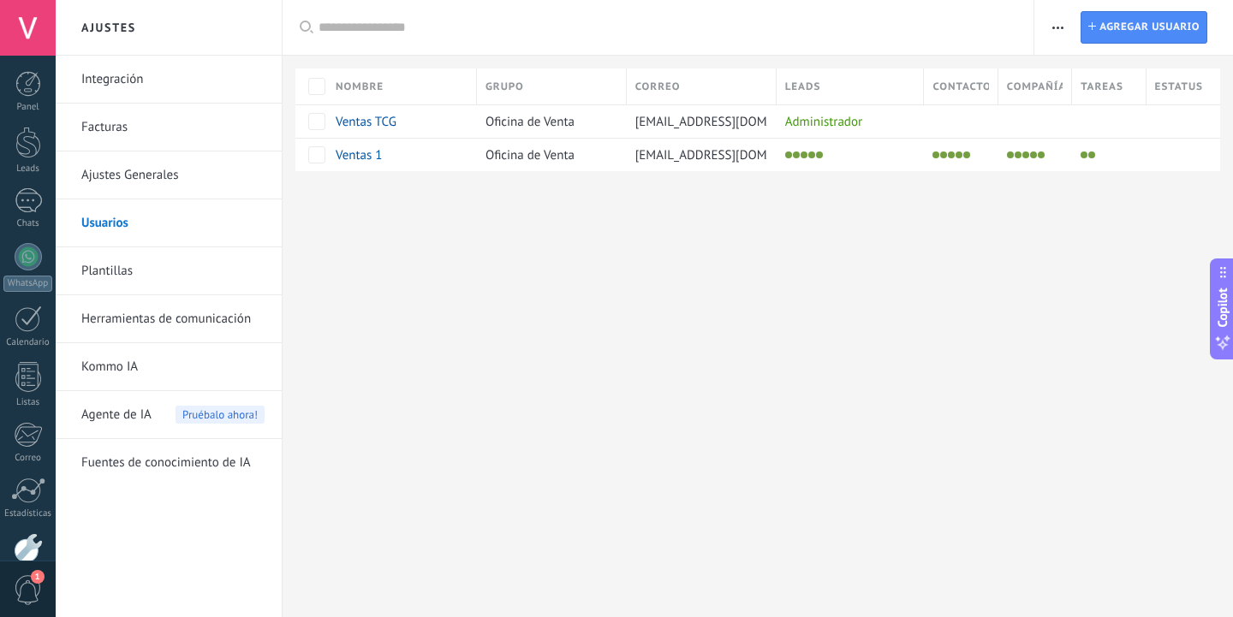
click at [1064, 21] on button "button" at bounding box center [1058, 27] width 25 height 33
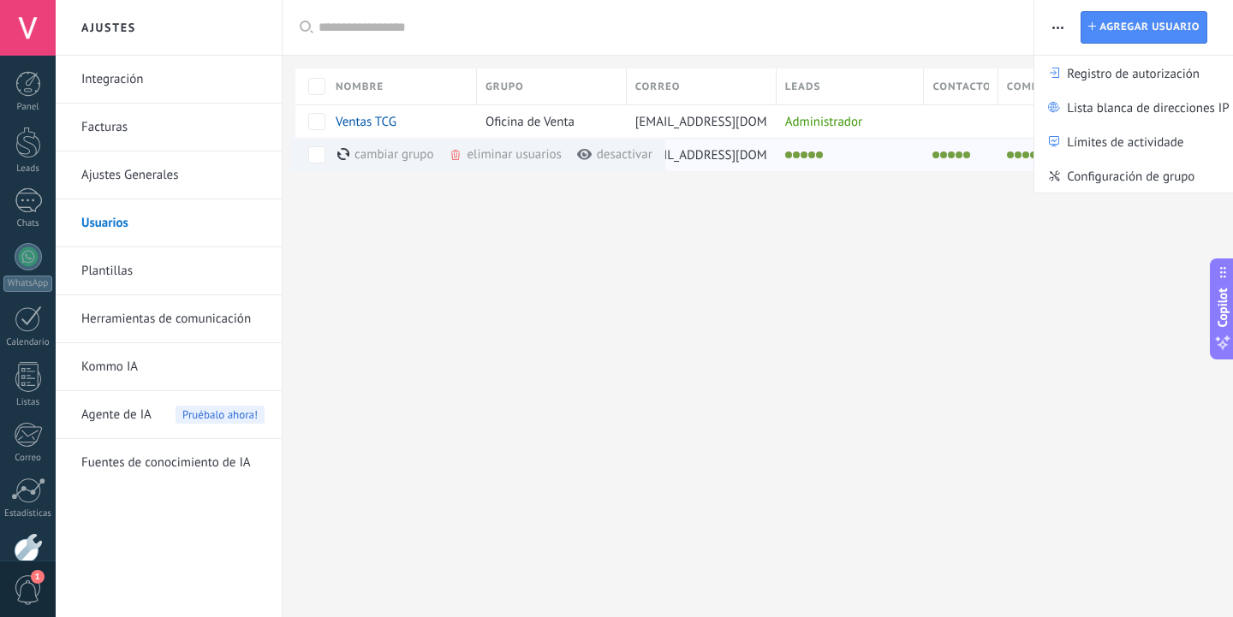
click at [483, 156] on div "eliminar usuarios màs" at bounding box center [534, 154] width 170 height 33
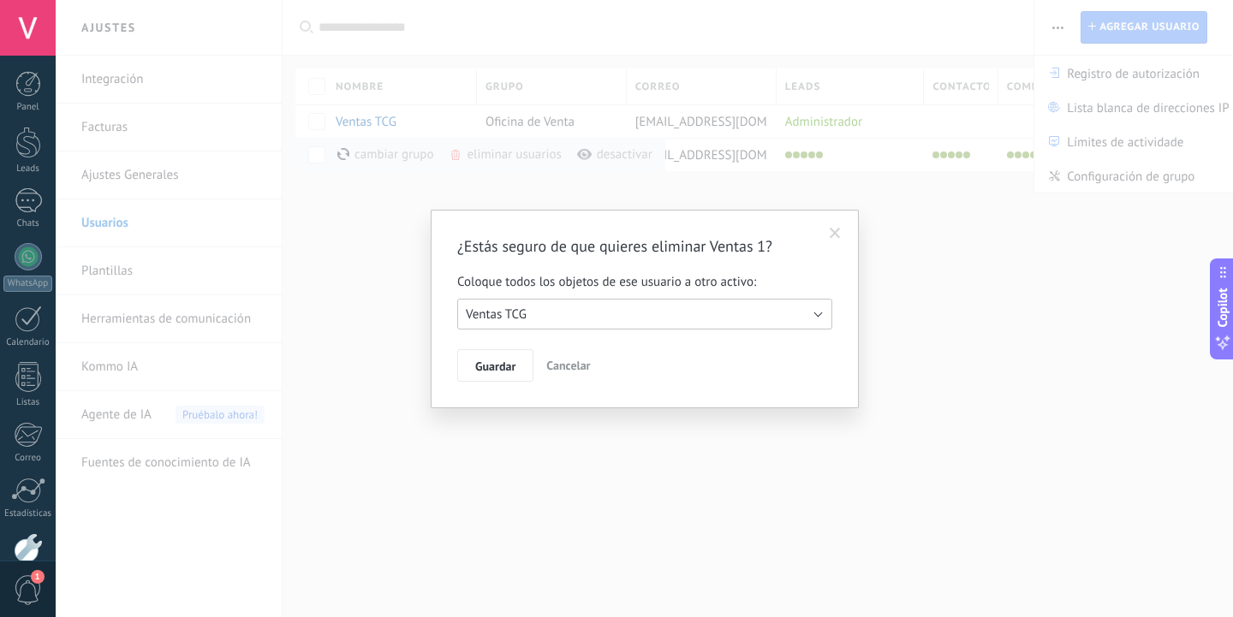
click at [526, 319] on span "Ventas TCG" at bounding box center [496, 315] width 61 height 16
click at [543, 312] on span "Ventas TCG" at bounding box center [636, 315] width 379 height 16
click at [504, 367] on span "Guardar" at bounding box center [495, 367] width 40 height 12
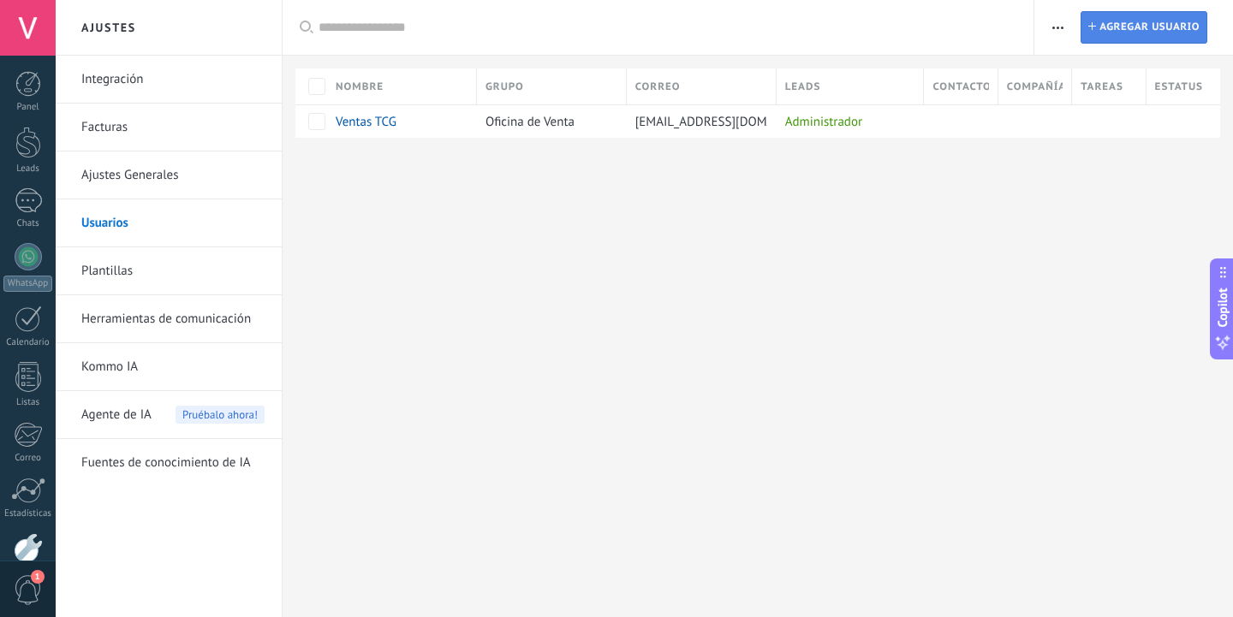
click at [1104, 27] on span "Agregar usuario" at bounding box center [1150, 27] width 100 height 31
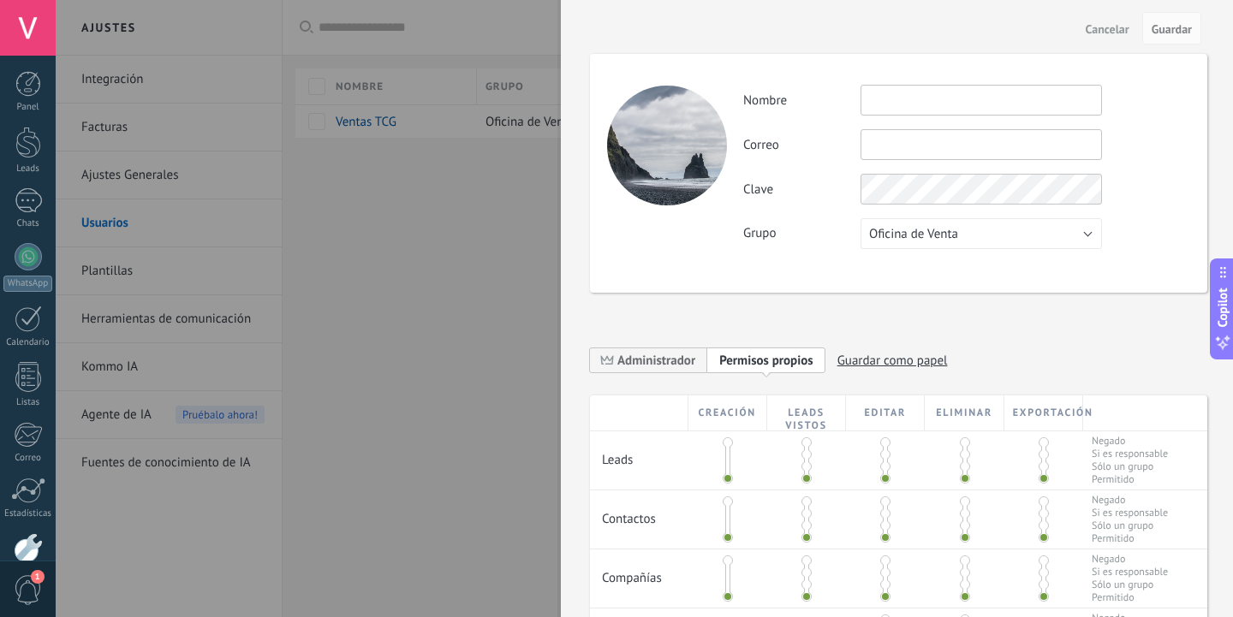
click at [939, 88] on input "text" at bounding box center [981, 100] width 241 height 31
type input "**********"
click at [903, 149] on input "text" at bounding box center [981, 144] width 241 height 31
type input "**********"
click at [1153, 190] on div "Clave" at bounding box center [966, 189] width 446 height 31
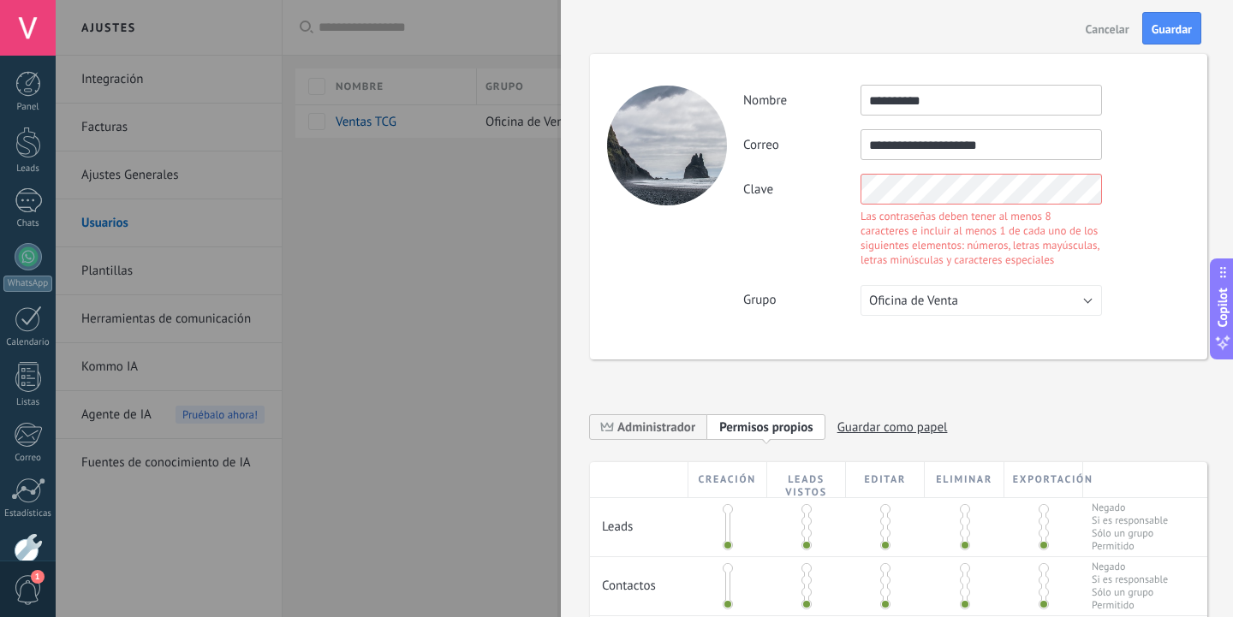
click at [1146, 201] on div "Clave Las contraseñas deben tener al menos 8 caracteres e incluir al menos 1 de…" at bounding box center [966, 223] width 446 height 98
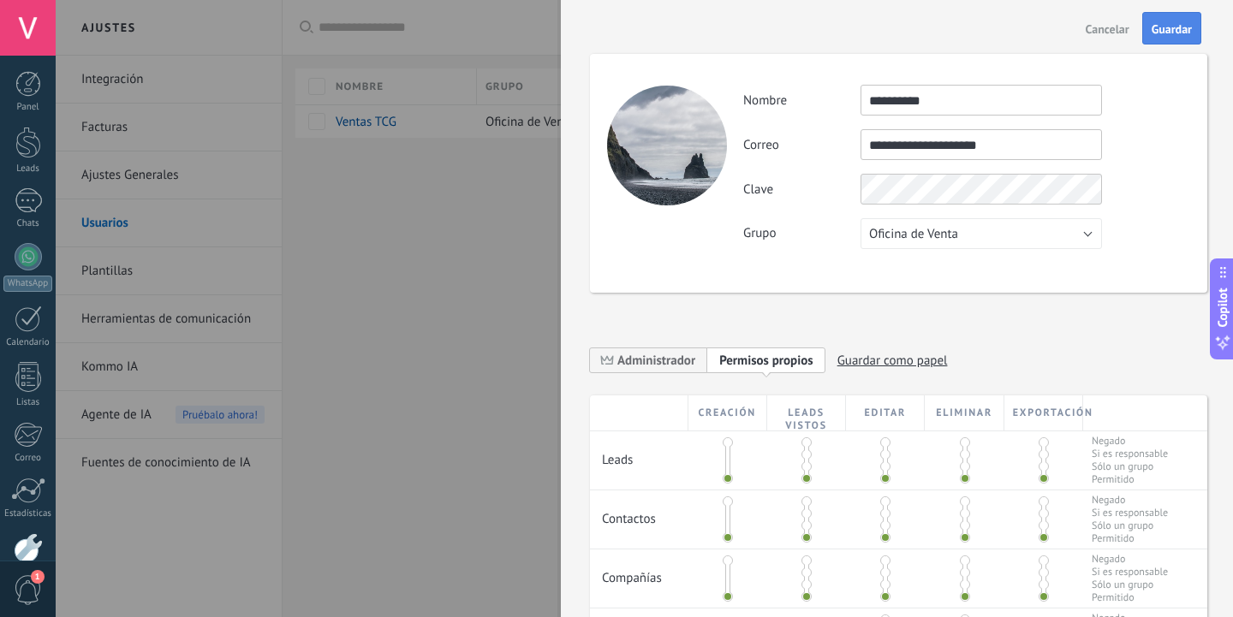
click at [1162, 16] on button "Guardar" at bounding box center [1171, 28] width 59 height 33
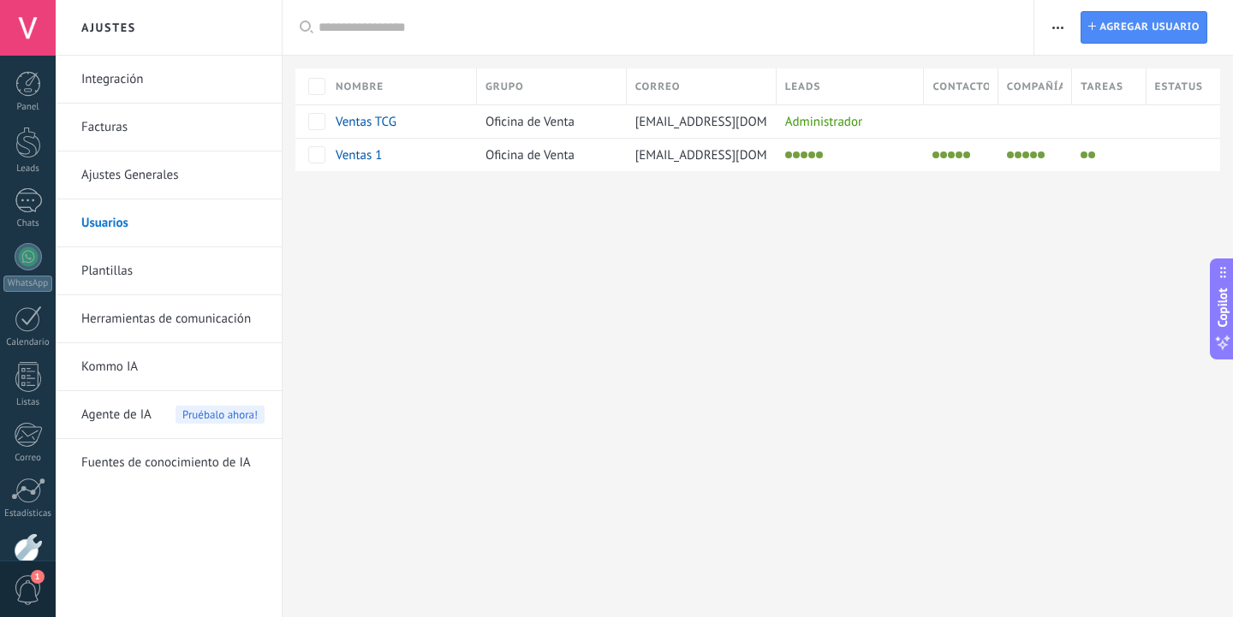
click at [1025, 268] on div "Ajustes Integración Facturas Ajustes Generales Usuarios Plantillas Herramientas…" at bounding box center [644, 308] width 1177 height 617
